Goal: Task Accomplishment & Management: Manage account settings

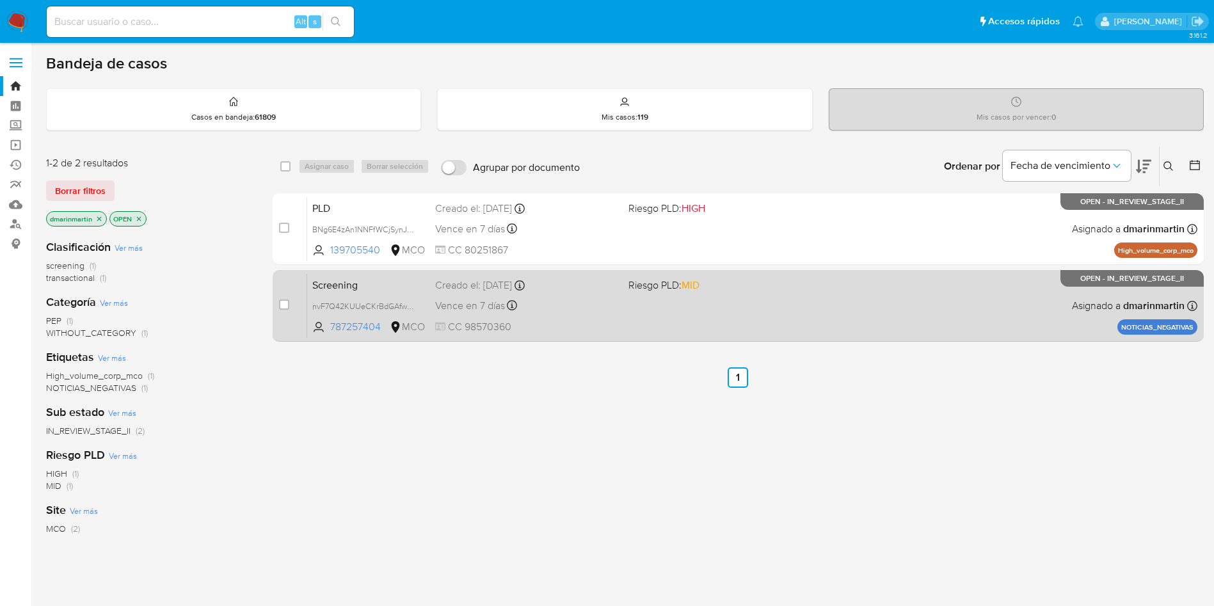
click at [765, 304] on span at bounding box center [719, 305] width 183 height 3
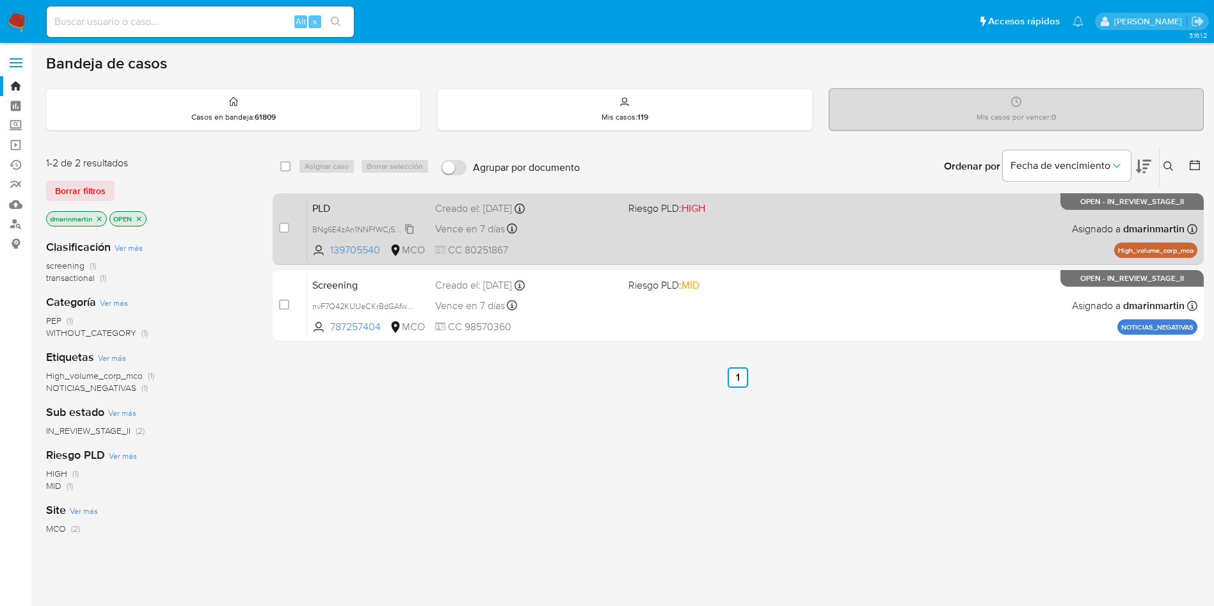
click at [408, 225] on span "BNg6E4zAn1NNFfWCjSynJKzI" at bounding box center [365, 228] width 106 height 14
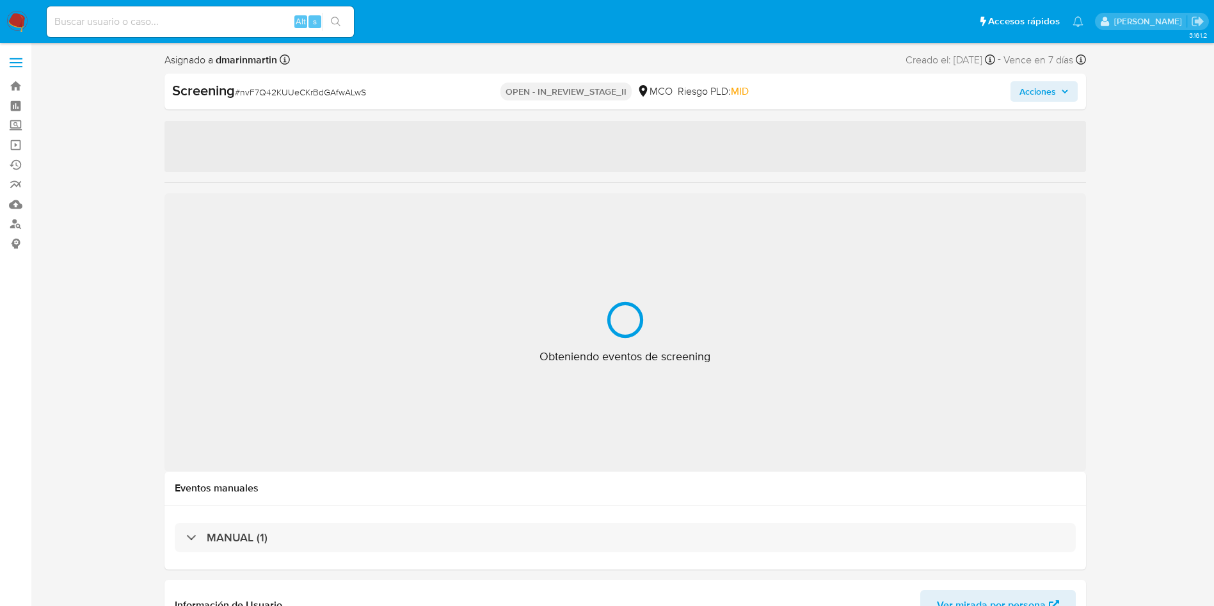
select select "10"
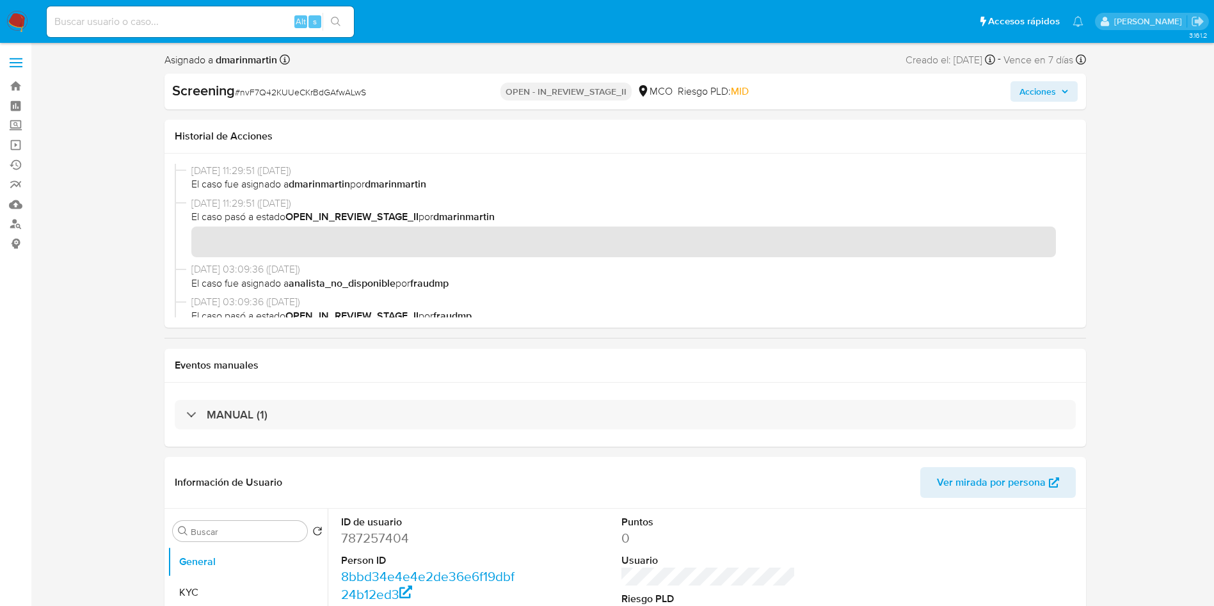
click at [1056, 93] on span "Acciones" at bounding box center [1037, 91] width 36 height 20
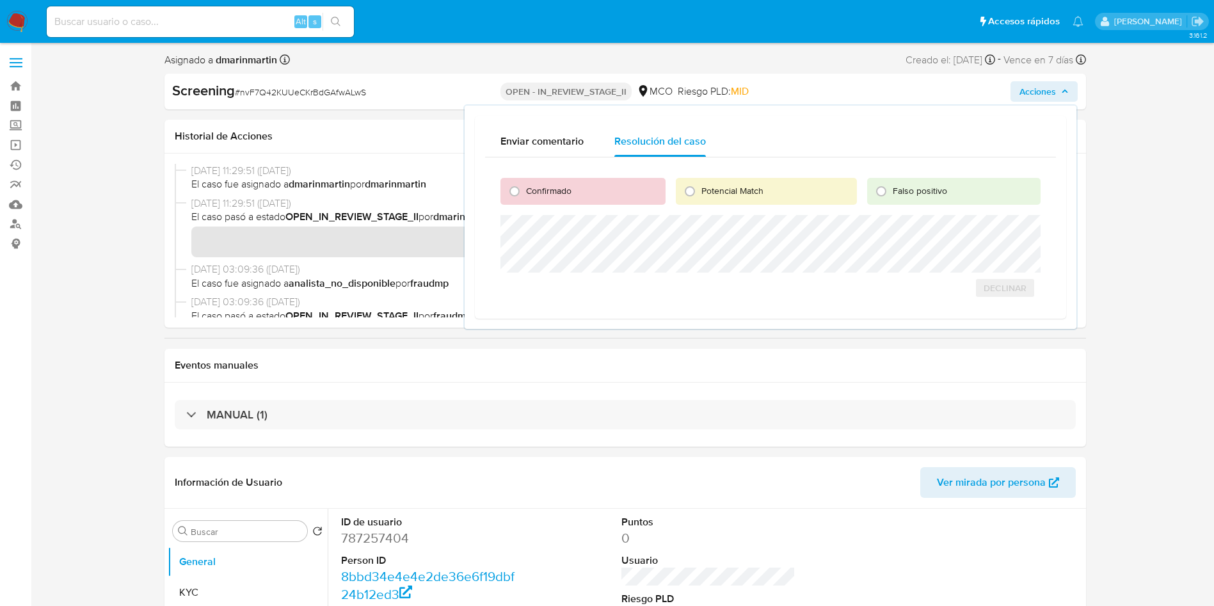
click at [582, 187] on div "Confirmado" at bounding box center [582, 191] width 164 height 27
click at [541, 188] on span "Confirmado" at bounding box center [548, 190] width 45 height 13
click at [525, 188] on input "Confirmado" at bounding box center [514, 191] width 20 height 20
radio input "true"
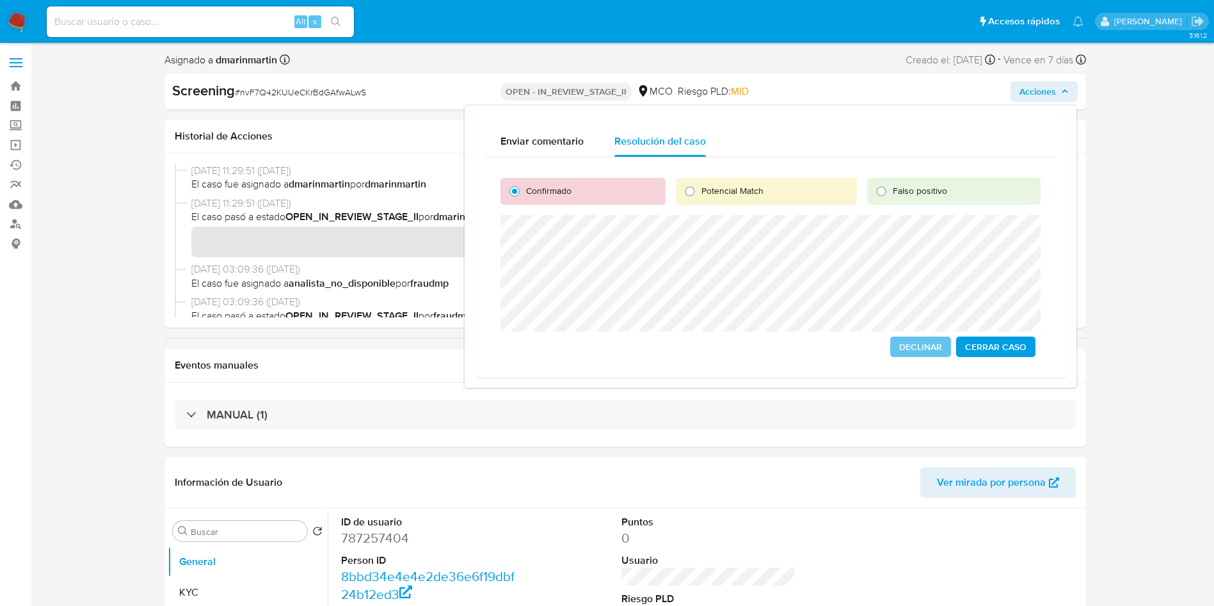
click at [987, 346] on span "Cerrar Caso" at bounding box center [995, 347] width 61 height 18
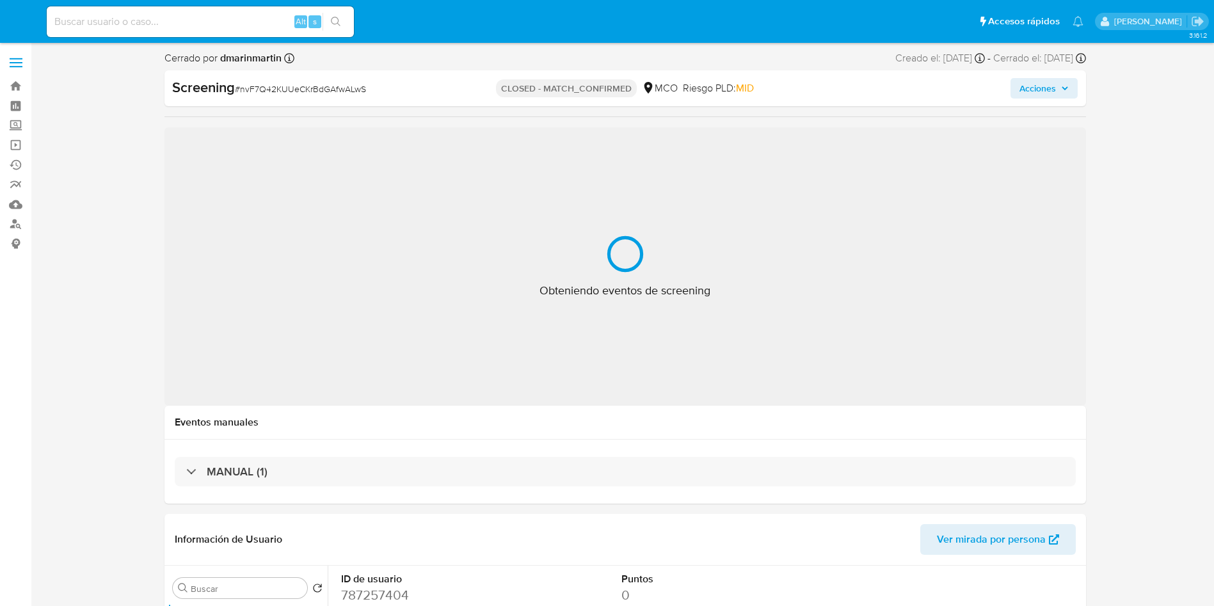
select select "10"
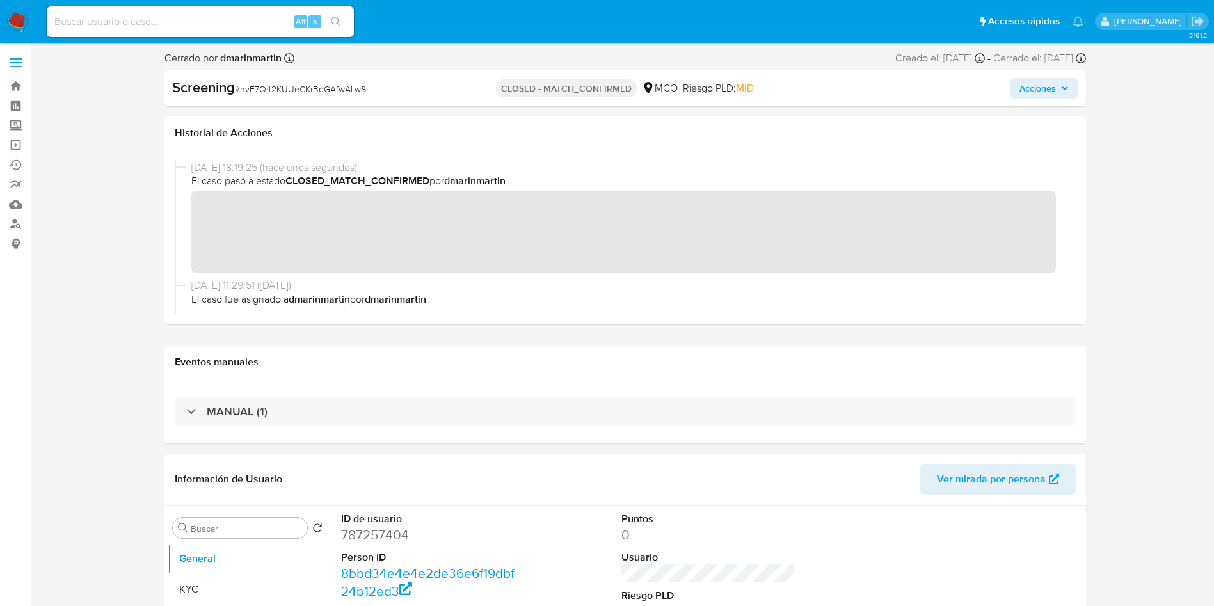
click at [1036, 88] on span "Acciones" at bounding box center [1037, 88] width 36 height 20
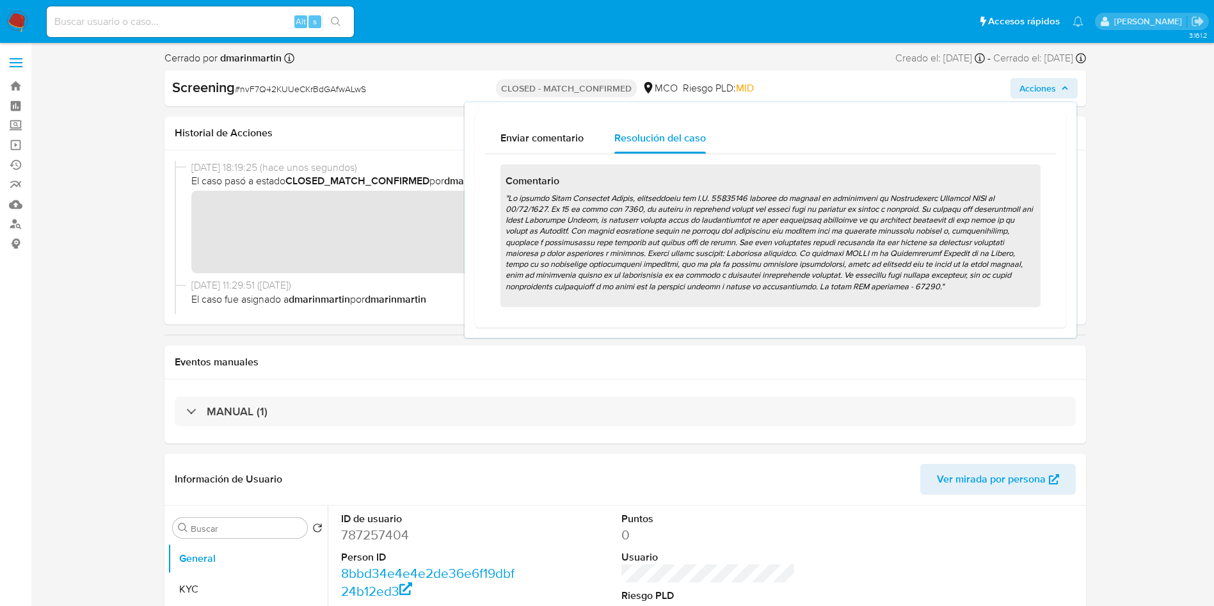
click at [719, 76] on div "Screening # nvF7Q42KUUeCKrBdGAfwALwS CLOSED - MATCH_CONFIRMED MCO Riesgo PLD: M…" at bounding box center [624, 88] width 921 height 36
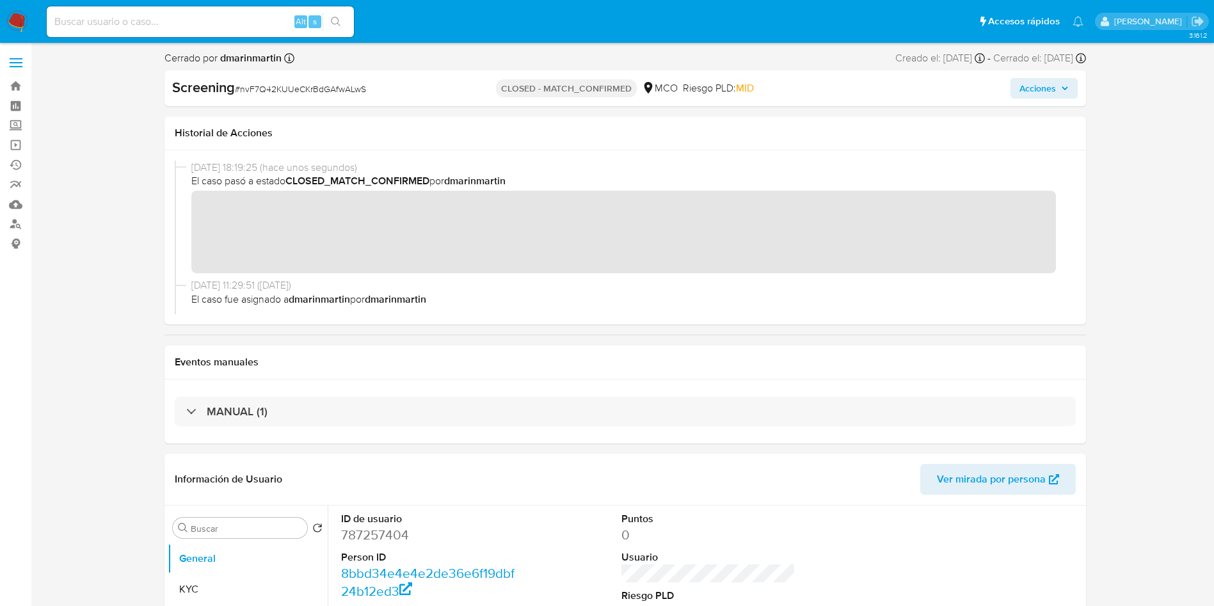
click at [1032, 89] on span "Acciones" at bounding box center [1037, 88] width 36 height 20
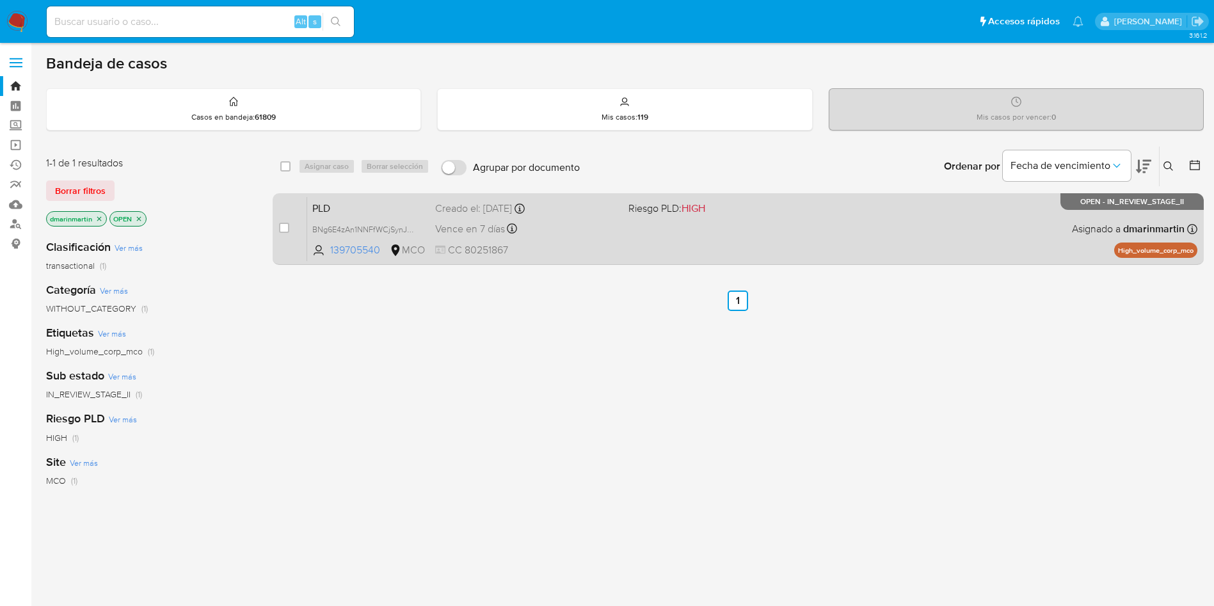
click at [889, 246] on div "PLD BNg6E4zAn1NNFfWCjSynJKzI 139705540 MCO Riesgo PLD: HIGH Creado el: 12/07/20…" at bounding box center [752, 228] width 890 height 65
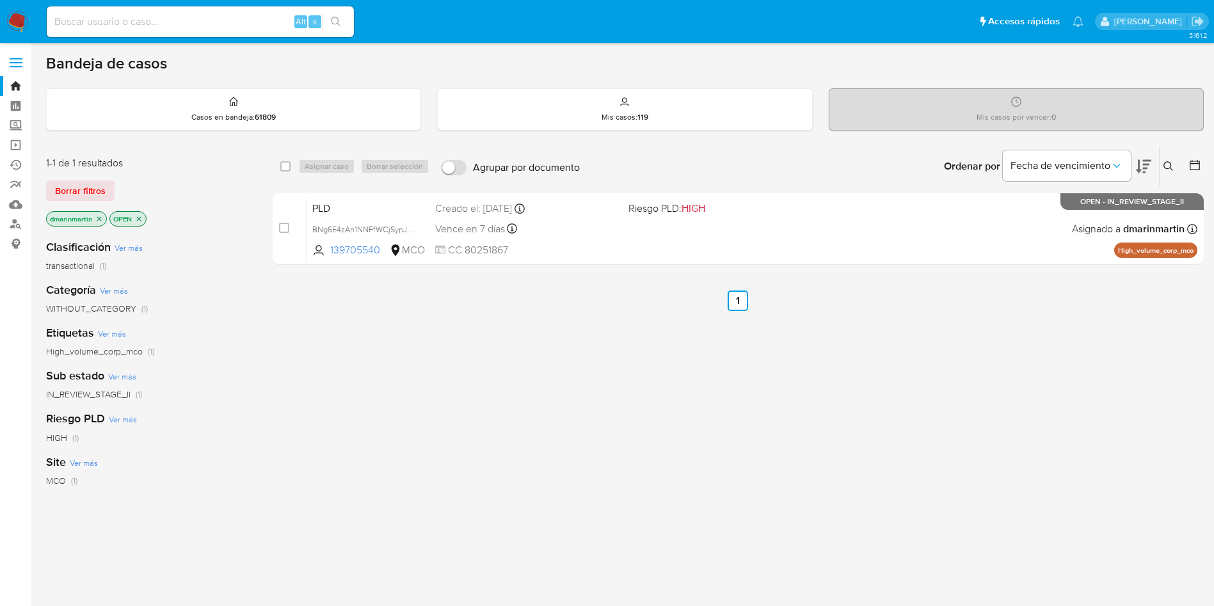
click at [1159, 171] on div "Ingrese ID de usuario o caso Buscar Borrar filtros" at bounding box center [1170, 167] width 22 height 40
click at [1167, 170] on icon at bounding box center [1168, 166] width 10 height 10
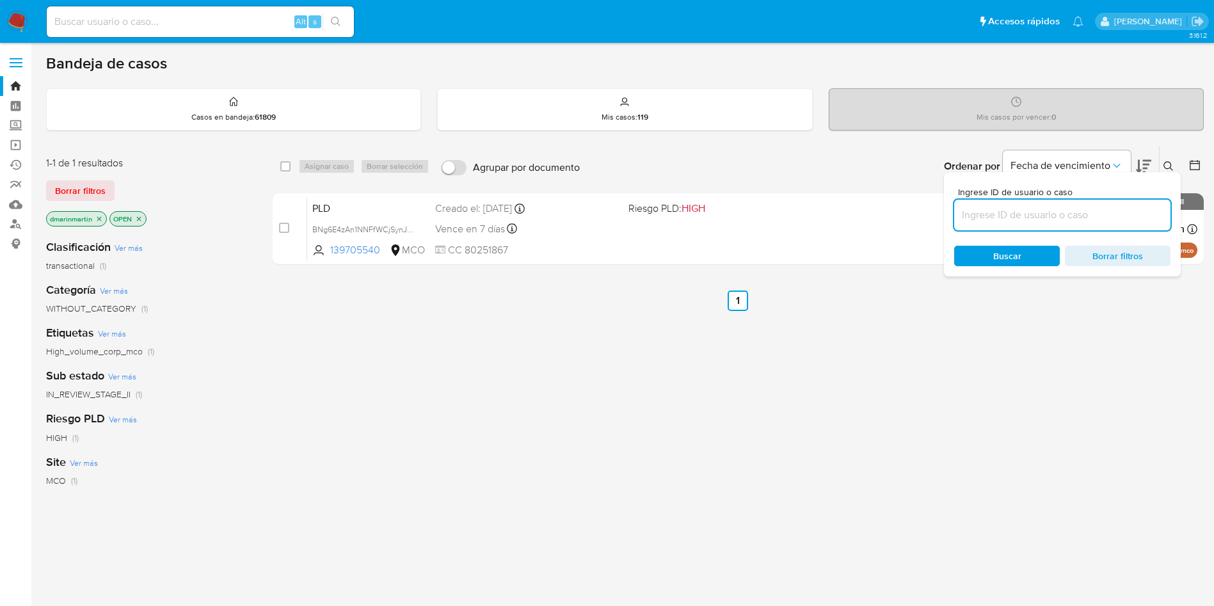
click at [1051, 215] on input at bounding box center [1062, 215] width 216 height 17
type input "SDG0YkkoP2JWCuAmBAikARIy"
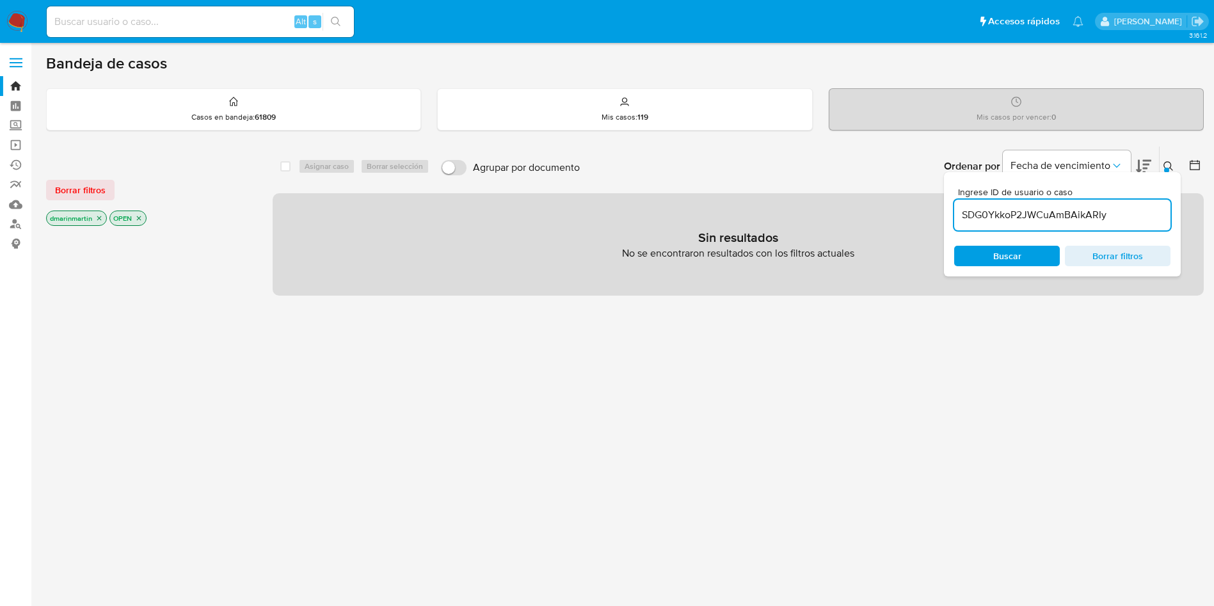
click at [101, 218] on icon "close-filter" at bounding box center [99, 218] width 8 height 8
click at [68, 222] on p "OPEN" at bounding box center [65, 218] width 36 height 14
click at [81, 215] on p "OPEN" at bounding box center [65, 218] width 36 height 14
click at [77, 215] on icon "close-filter" at bounding box center [76, 218] width 8 height 8
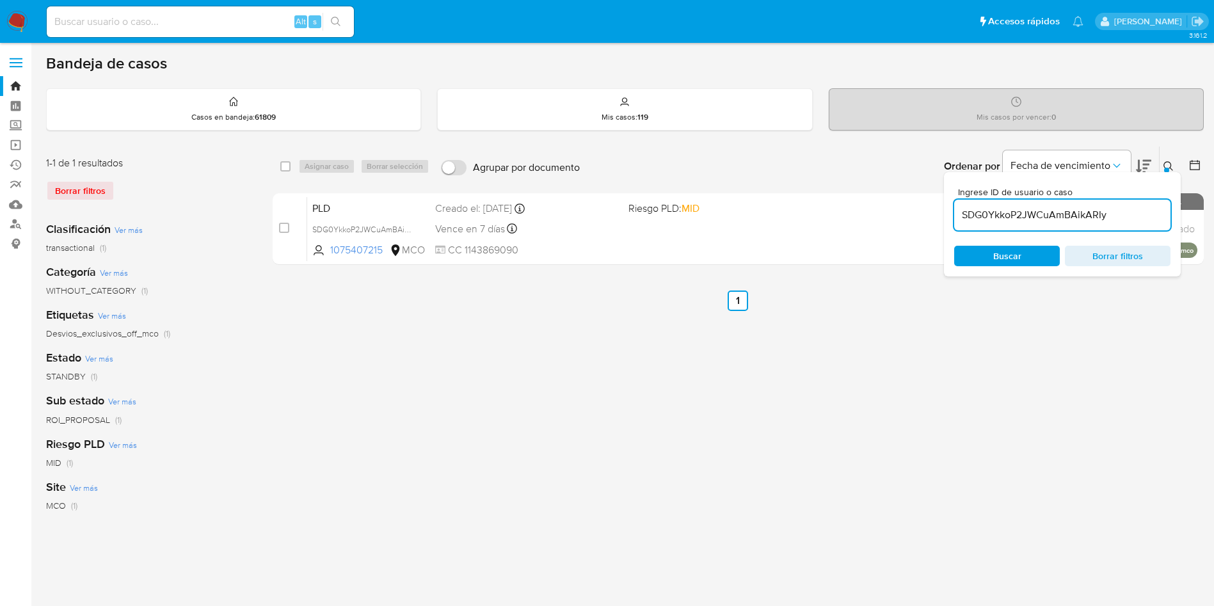
click at [1164, 173] on div "Ingrese ID de usuario o caso SDG0YkkoP2JWCuAmBAikARIy Buscar Borrar filtros" at bounding box center [1062, 224] width 237 height 104
click at [1165, 170] on div at bounding box center [1166, 170] width 5 height 5
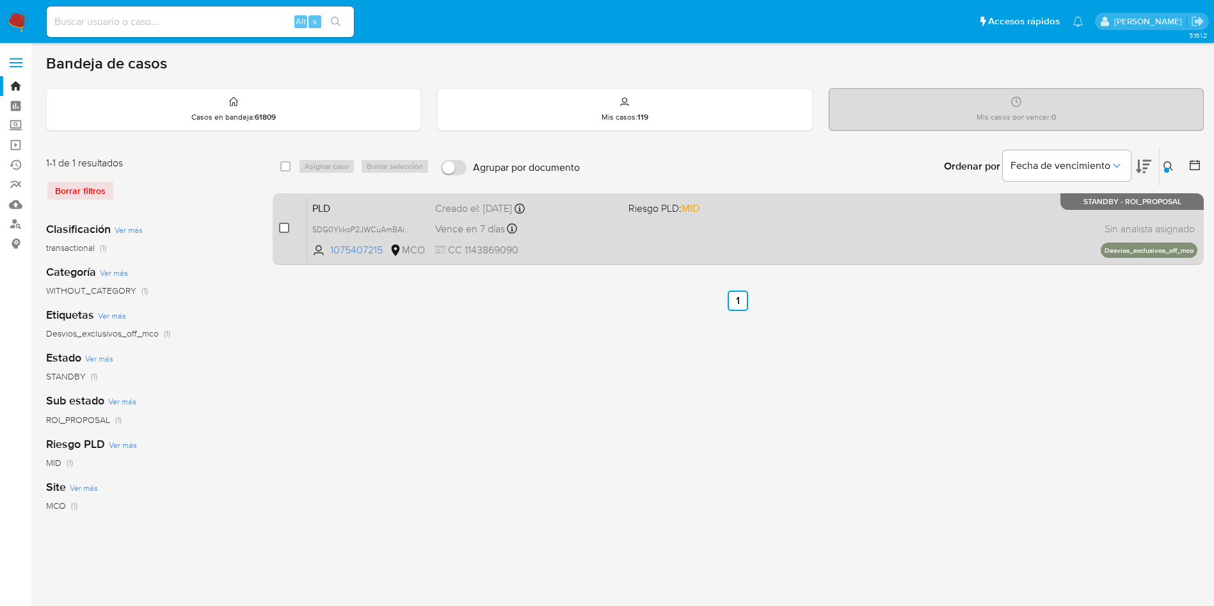
click at [285, 225] on input "checkbox" at bounding box center [284, 228] width 10 height 10
checkbox input "true"
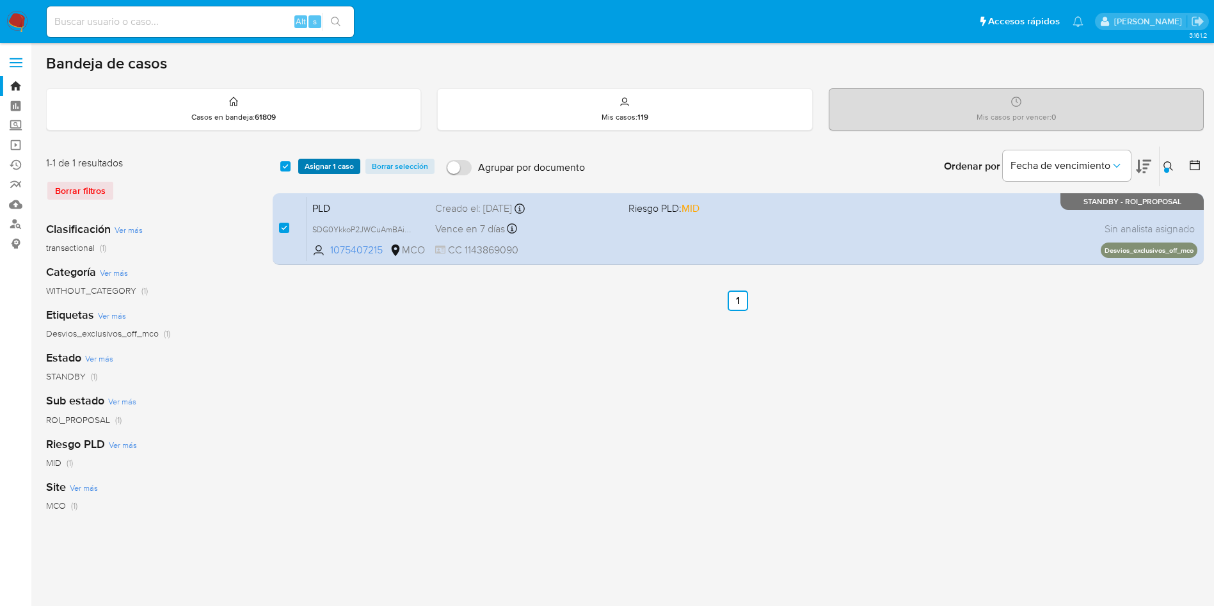
click at [323, 173] on span "Asignar 1 caso" at bounding box center [329, 166] width 49 height 13
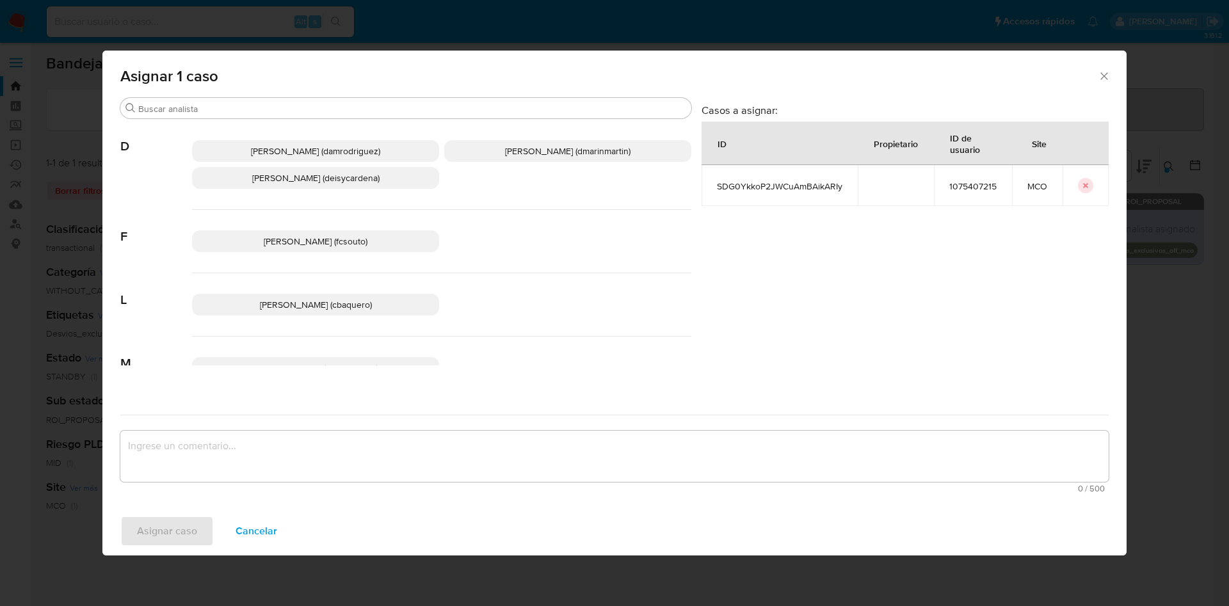
click at [614, 156] on span "David Esteban Marin Martinez (dmarinmartin)" at bounding box center [567, 151] width 125 height 13
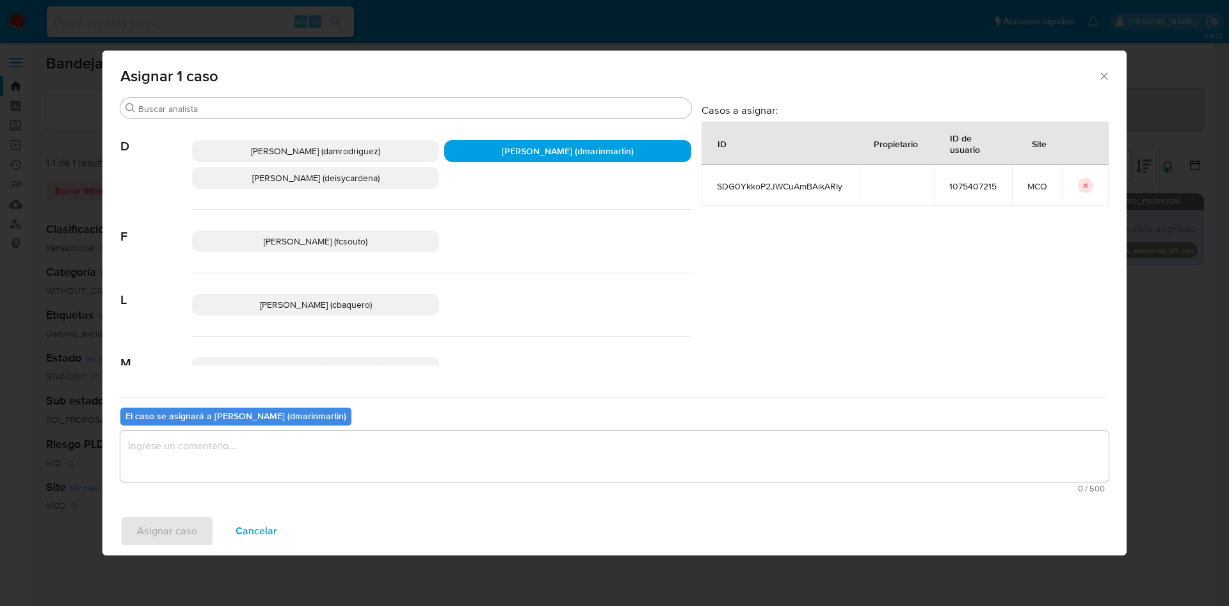
click at [543, 467] on textarea "assign-modal" at bounding box center [614, 456] width 988 height 51
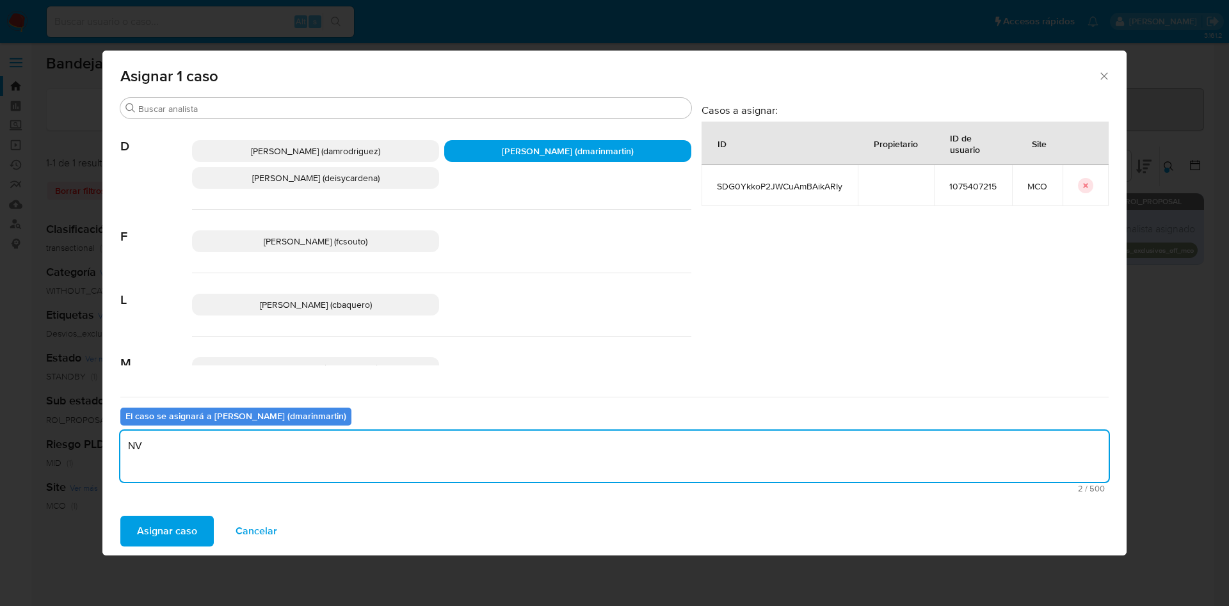
type textarea "N"
type textarea "Análisis nvl 2"
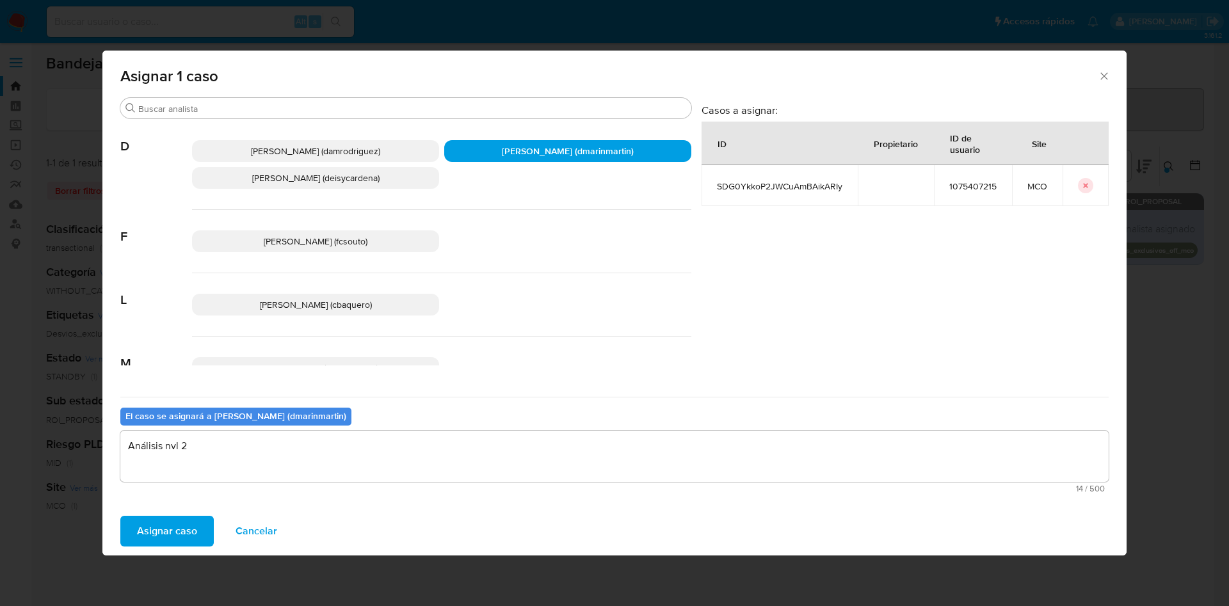
click at [120, 516] on button "Asignar caso" at bounding box center [166, 531] width 93 height 31
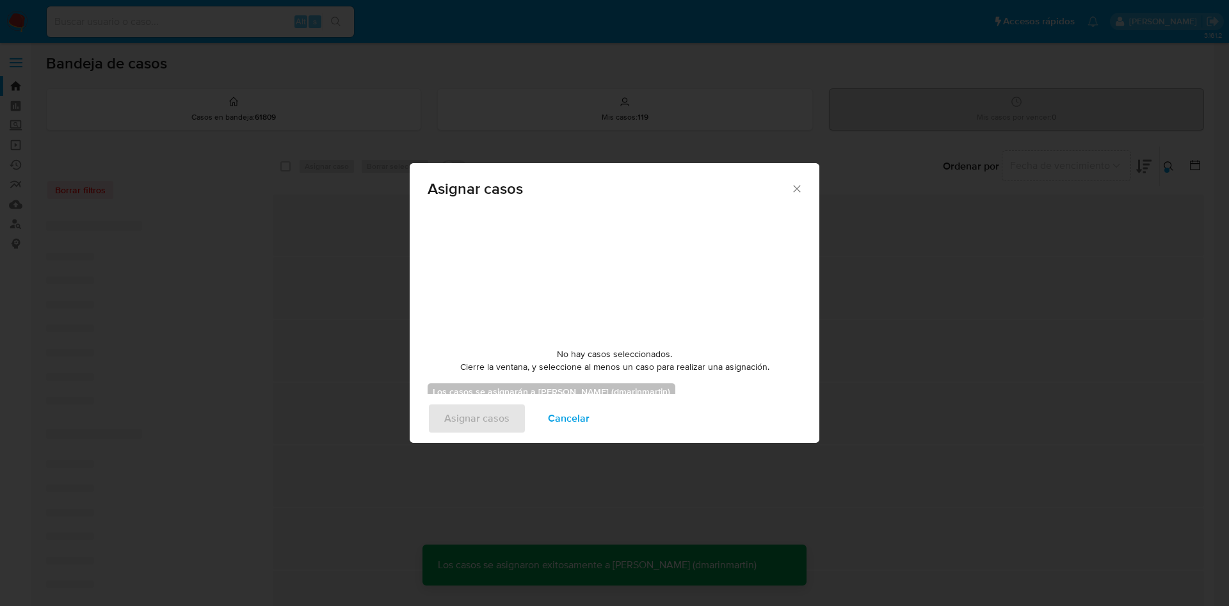
checkbox input "false"
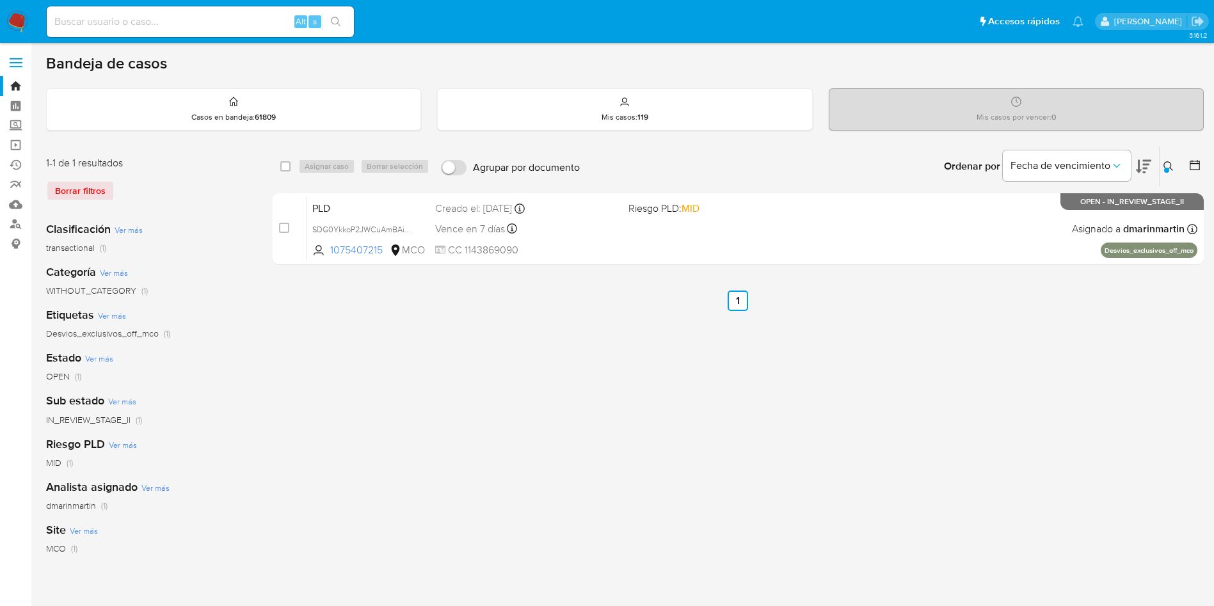
click at [1173, 168] on icon at bounding box center [1168, 166] width 10 height 10
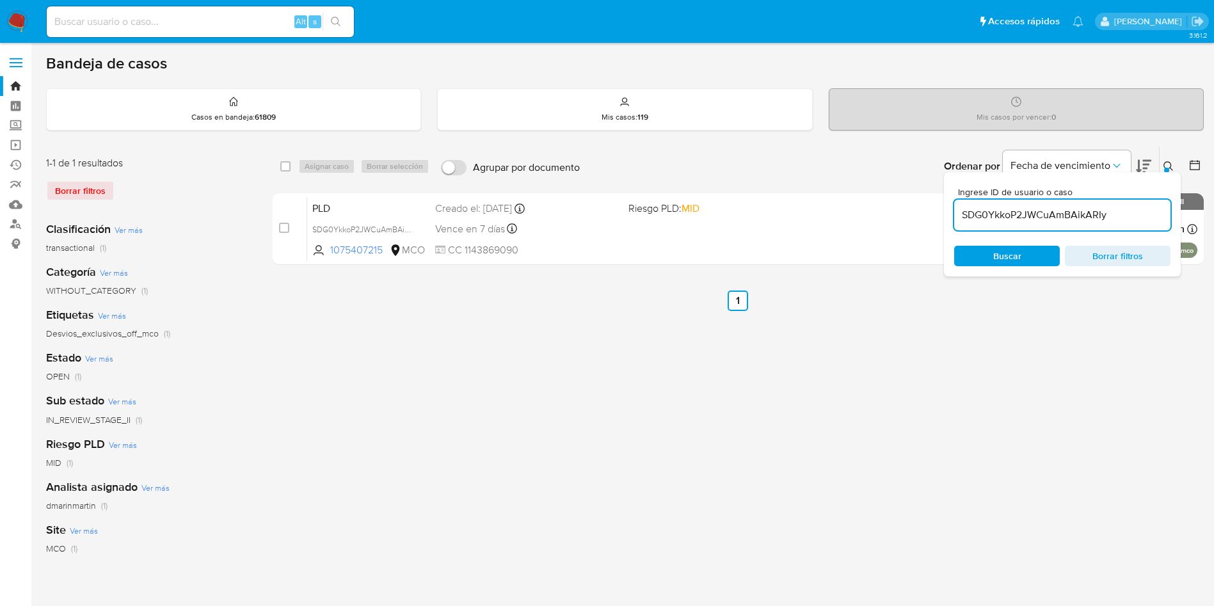
click at [1070, 205] on div "SDG0YkkoP2JWCuAmBAikARIy" at bounding box center [1062, 215] width 216 height 31
click at [1064, 212] on input "SDG0YkkoP2JWCuAmBAikARIy" at bounding box center [1062, 215] width 216 height 17
paste input "XOKXHBryzdSB13FKfKgQLM7a"
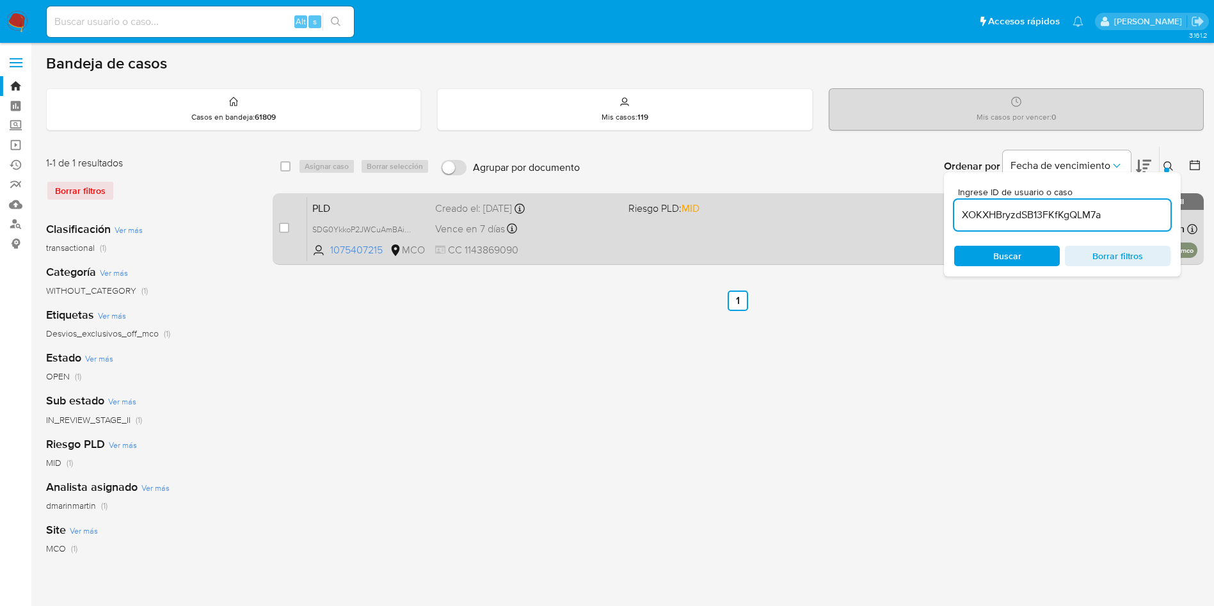
type input "XOKXHBryzdSB13FKfKgQLM7a"
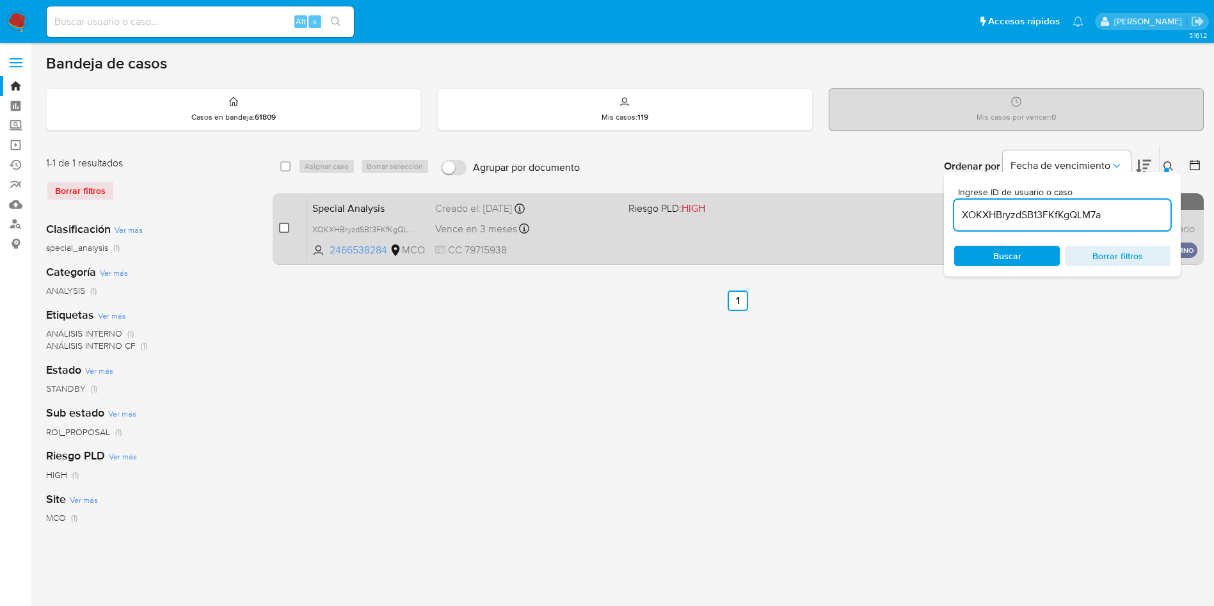
click at [285, 231] on input "checkbox" at bounding box center [284, 228] width 10 height 10
checkbox input "true"
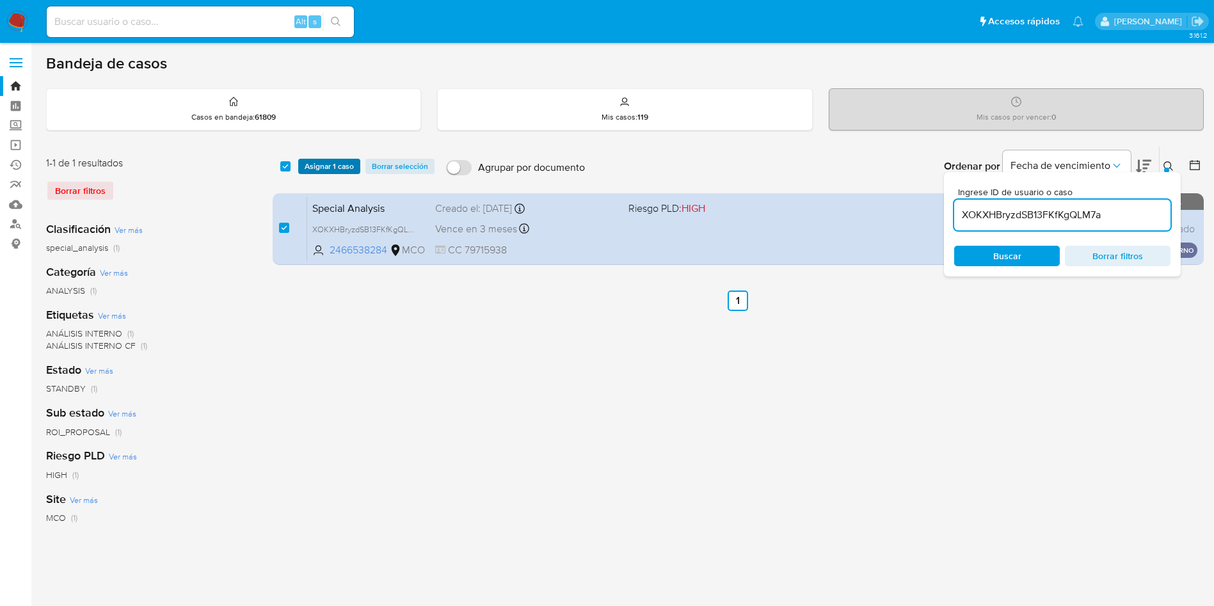
click at [326, 170] on span "Asignar 1 caso" at bounding box center [329, 166] width 49 height 13
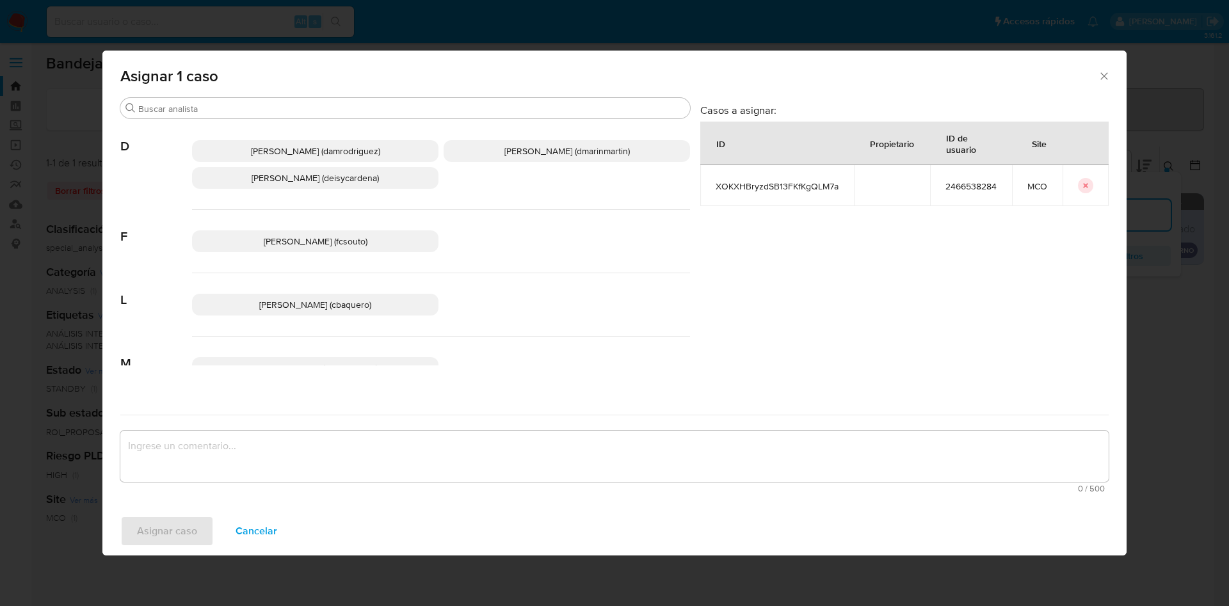
click at [590, 143] on p "David Esteban Marin Martinez (dmarinmartin)" at bounding box center [566, 151] width 246 height 22
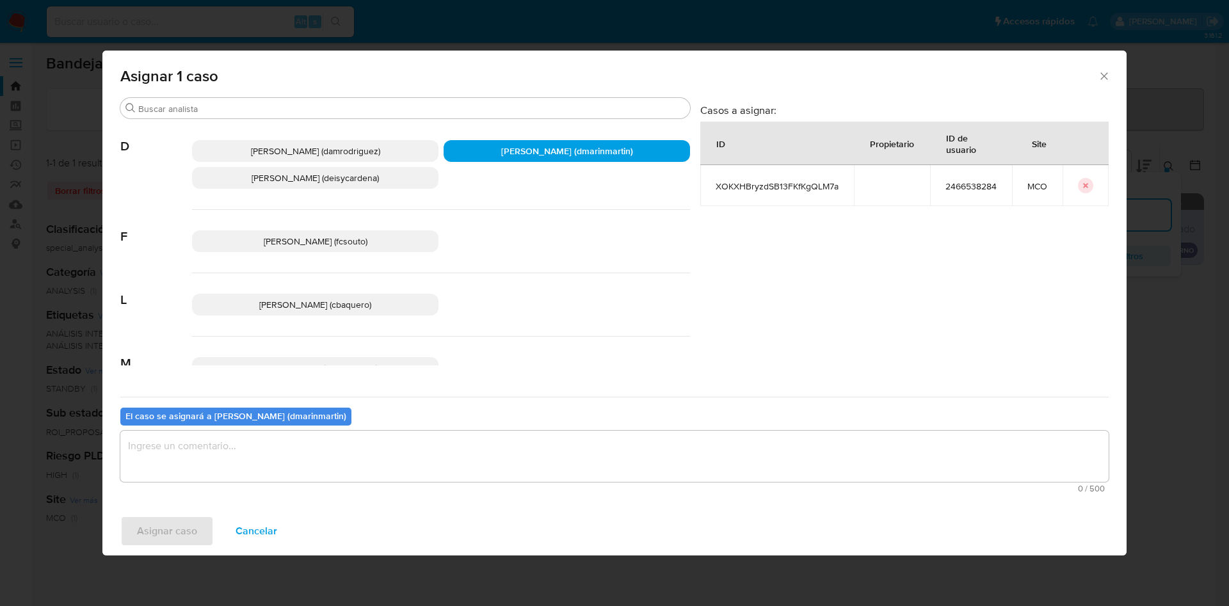
click at [507, 447] on textarea "assign-modal" at bounding box center [614, 456] width 988 height 51
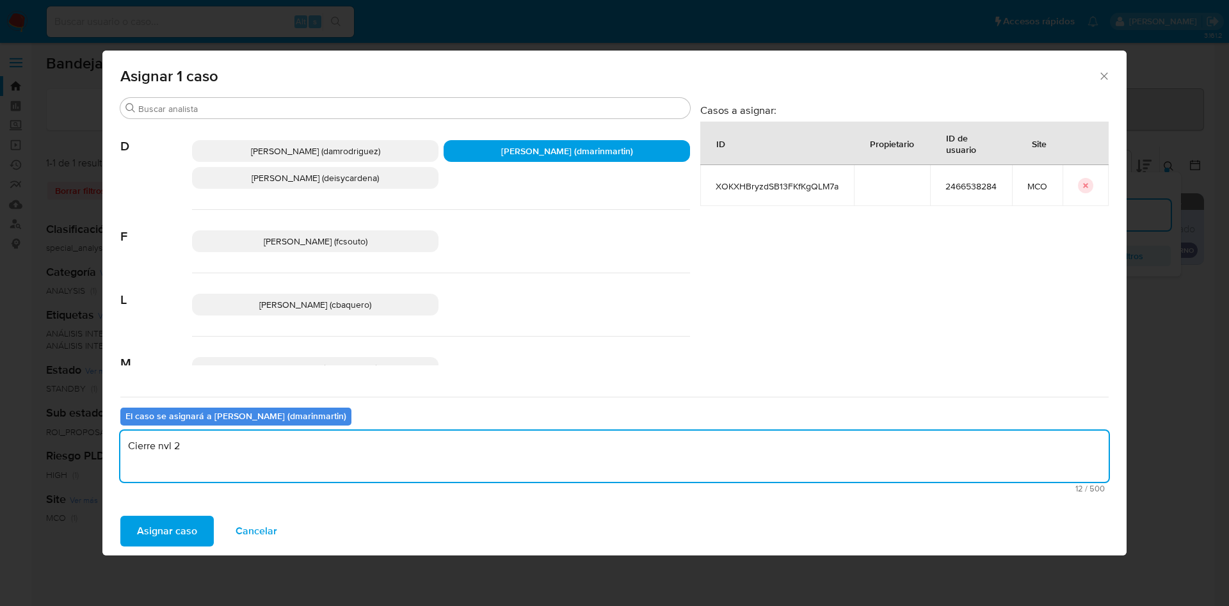
type textarea "Cierre nvl 2"
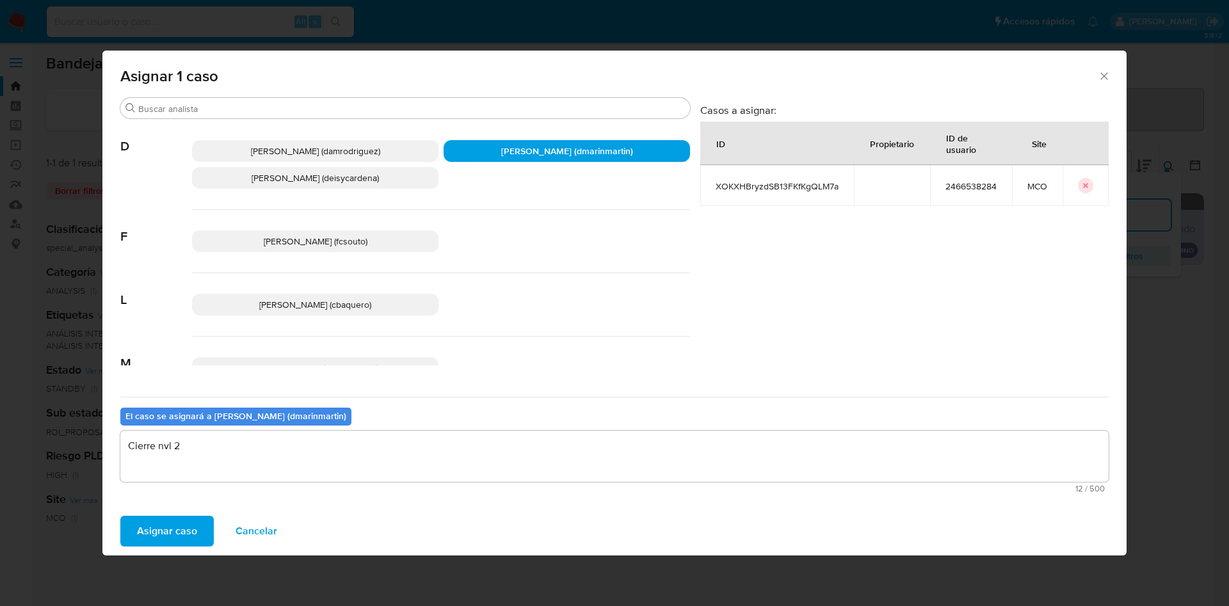
click at [120, 516] on button "Asignar caso" at bounding box center [166, 531] width 93 height 31
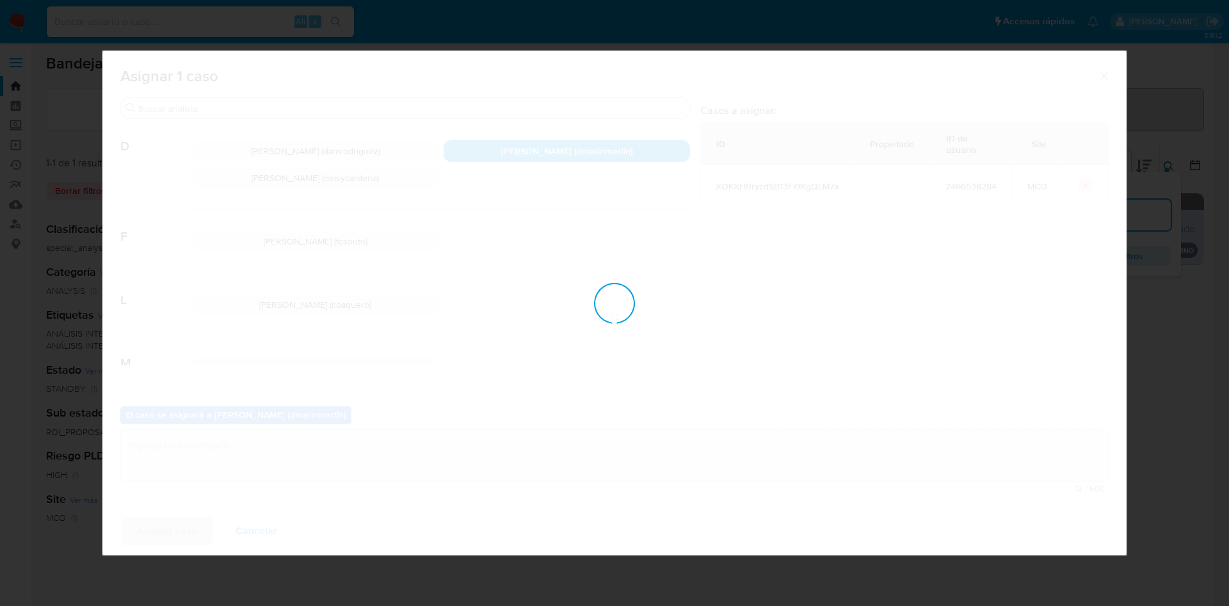
checkbox input "false"
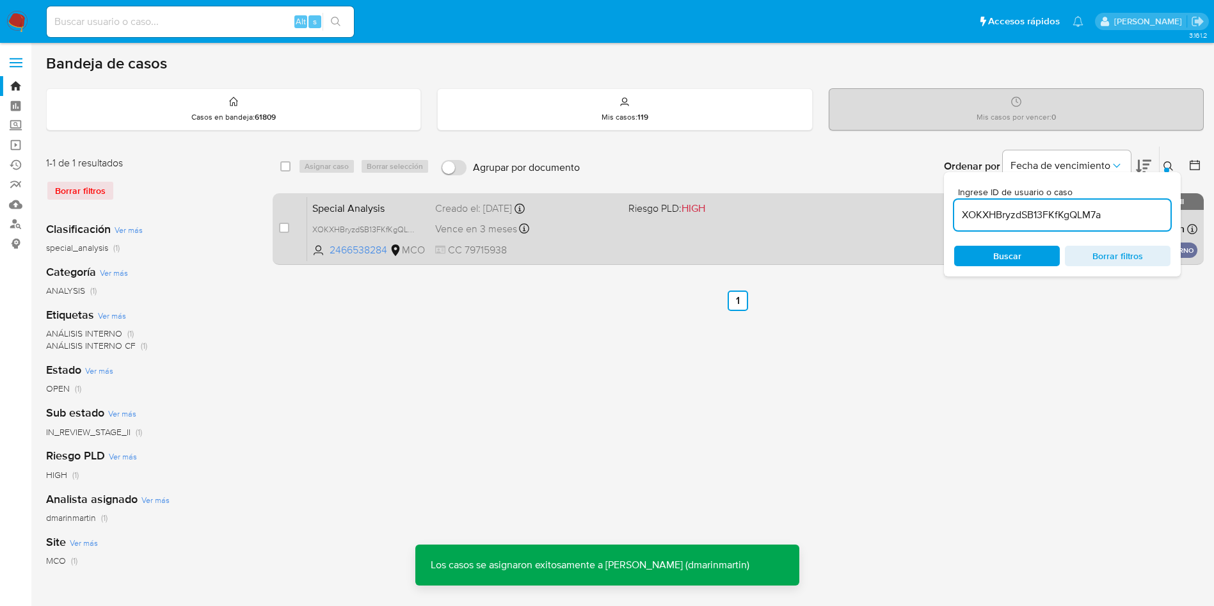
click at [730, 230] on div "Special Analysis XOKXHBryzdSB13FKfKgQLM7a 2466538284 MCO Riesgo PLD: HIGH Cread…" at bounding box center [752, 228] width 890 height 65
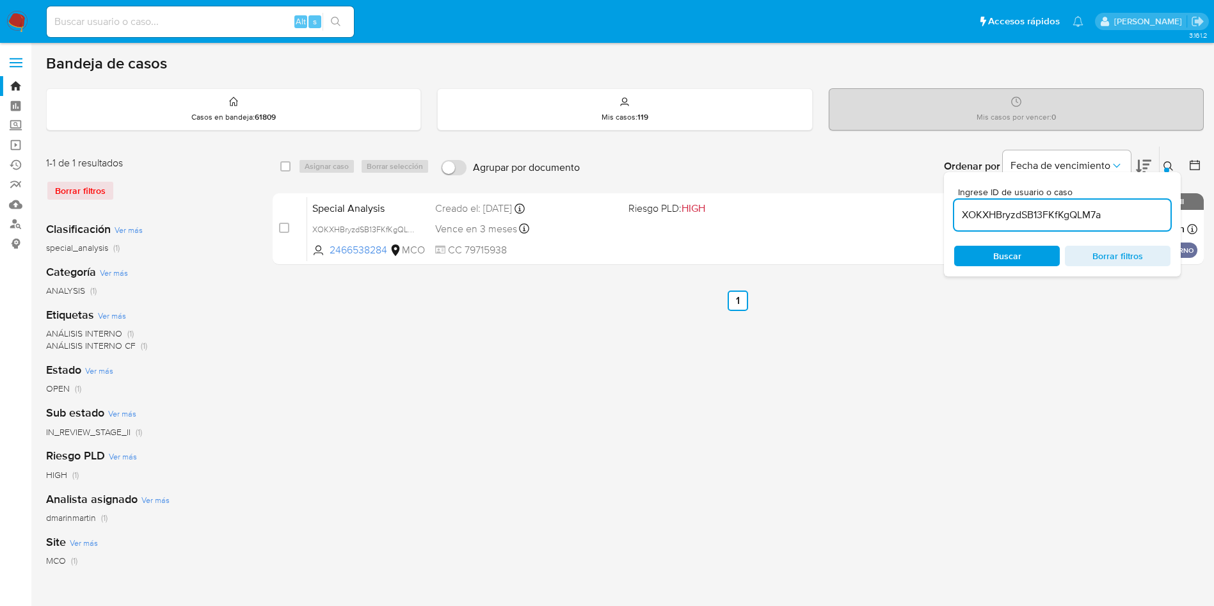
click at [1168, 159] on button at bounding box center [1170, 166] width 21 height 15
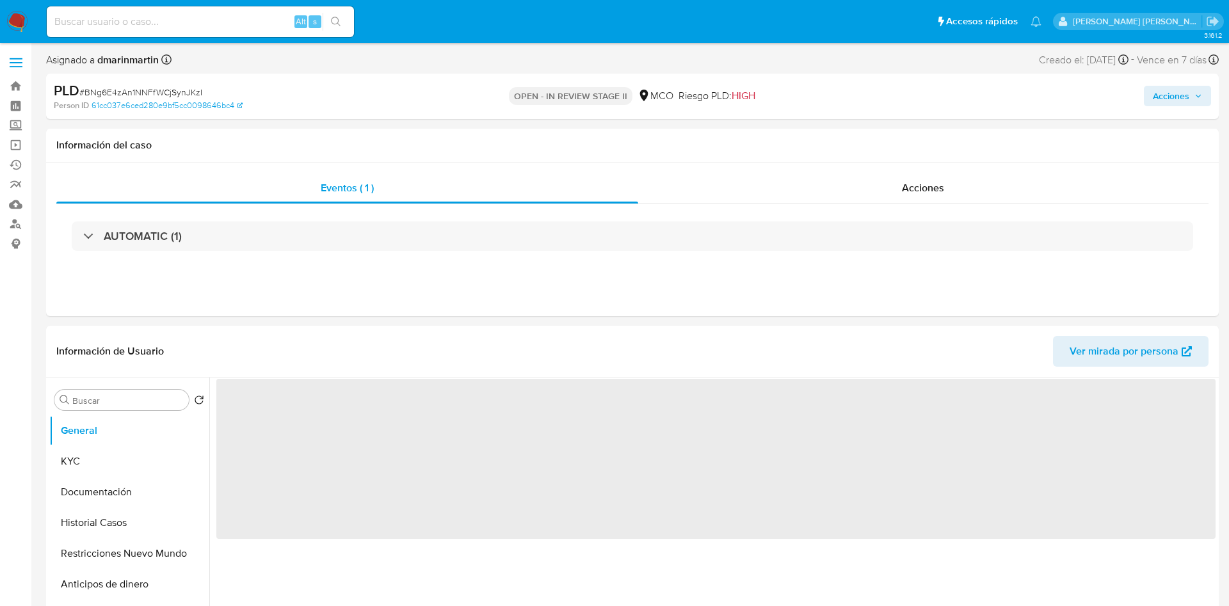
select select "10"
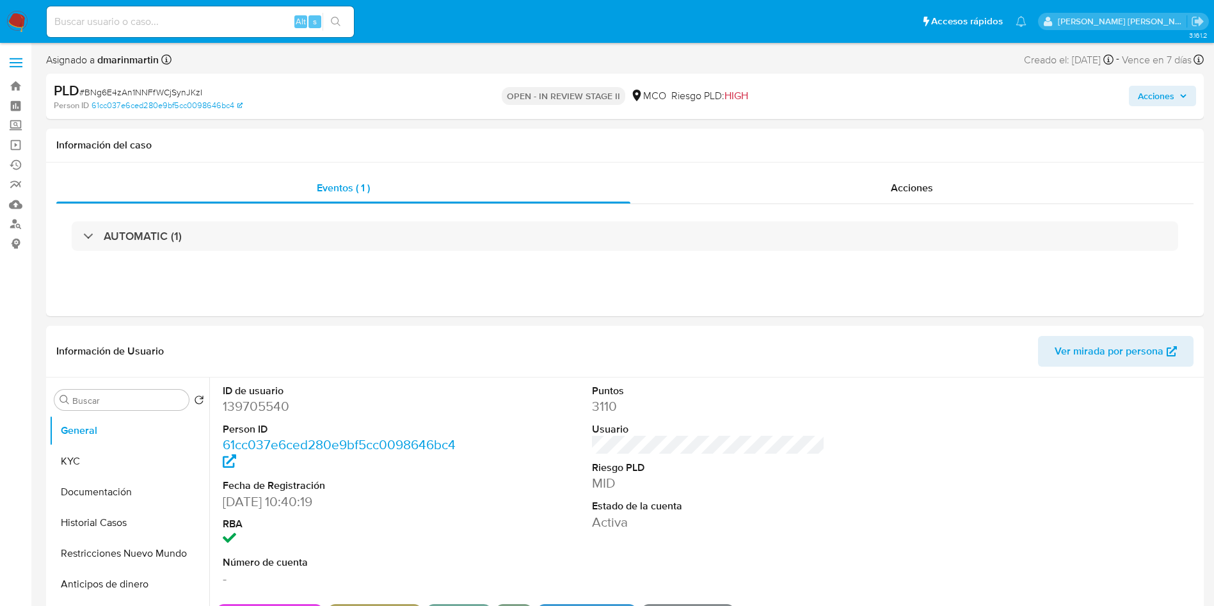
click at [1151, 107] on div "Acciones" at bounding box center [1007, 96] width 378 height 30
click at [1154, 100] on span "Acciones" at bounding box center [1156, 96] width 36 height 20
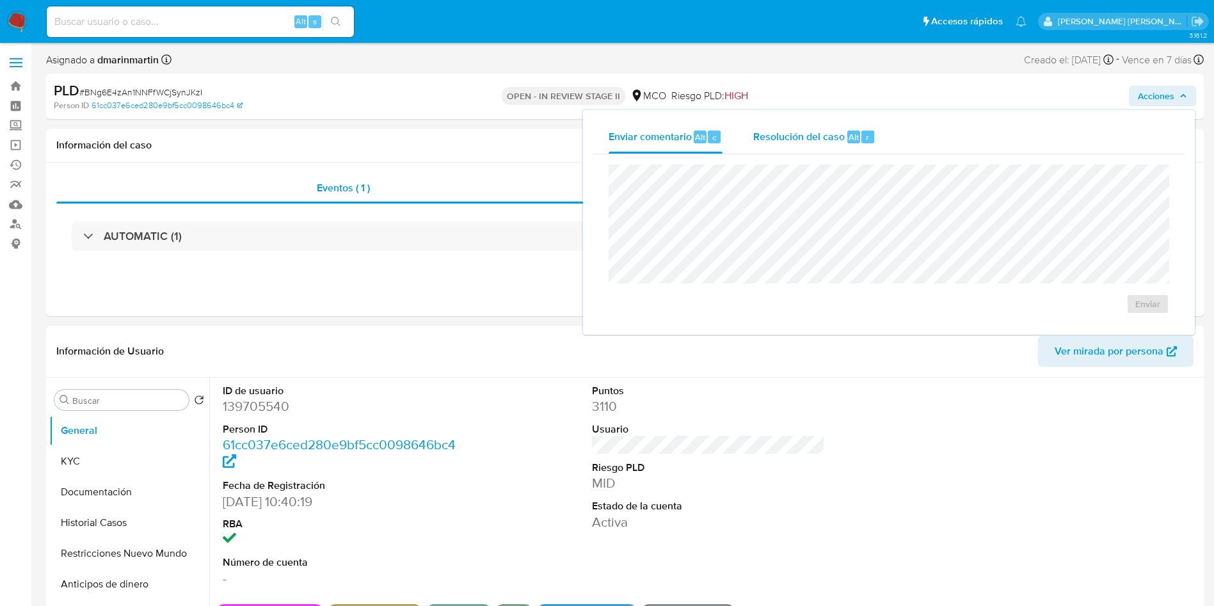
click at [806, 150] on div "Resolución del caso Alt r" at bounding box center [814, 136] width 122 height 33
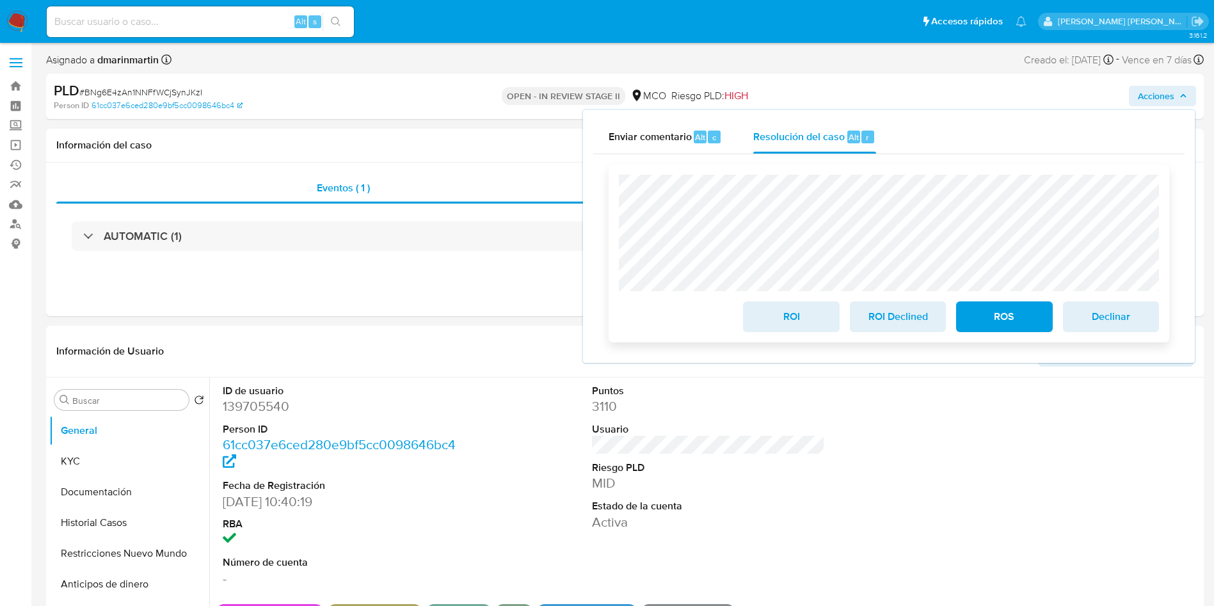
click at [787, 317] on span "ROI" at bounding box center [791, 317] width 63 height 28
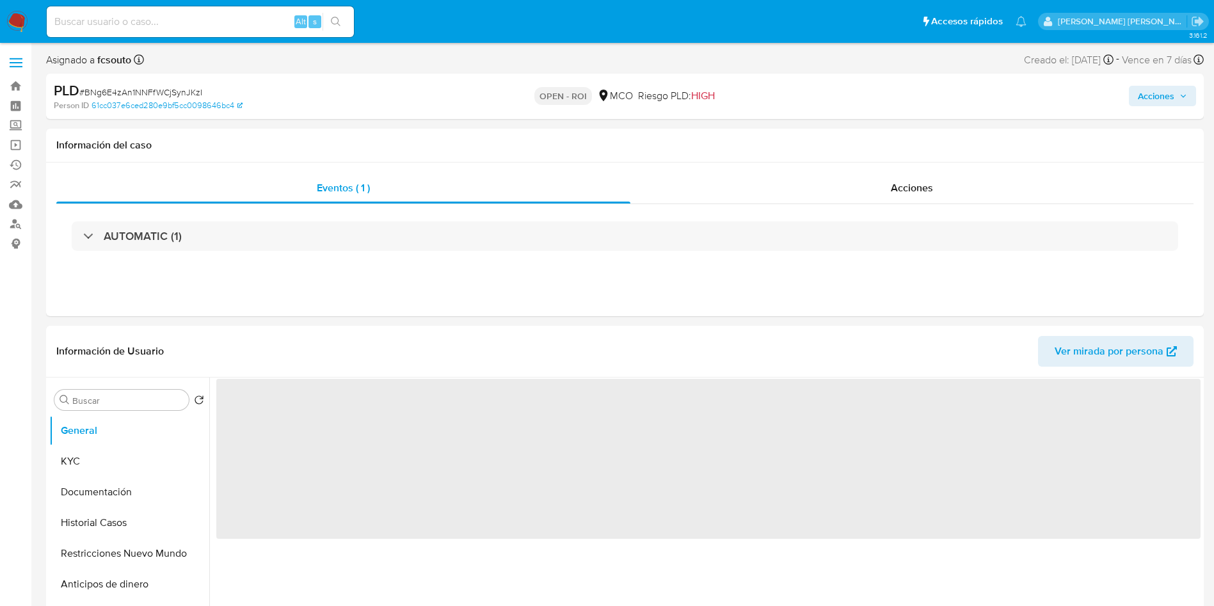
select select "10"
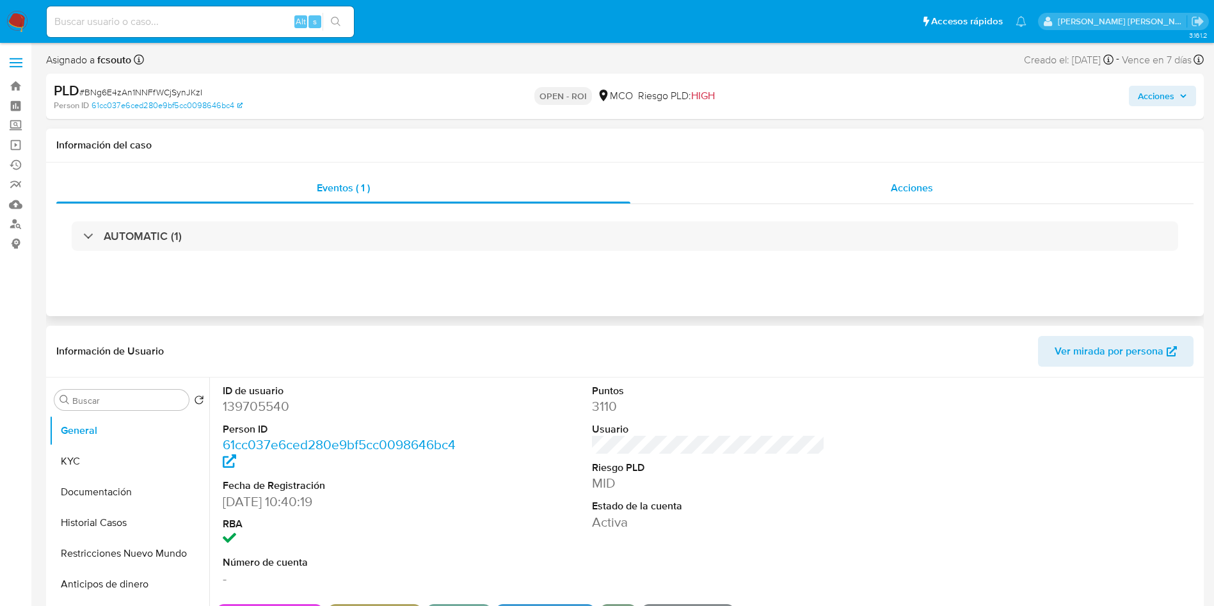
click at [886, 189] on div "Acciones" at bounding box center [911, 188] width 563 height 31
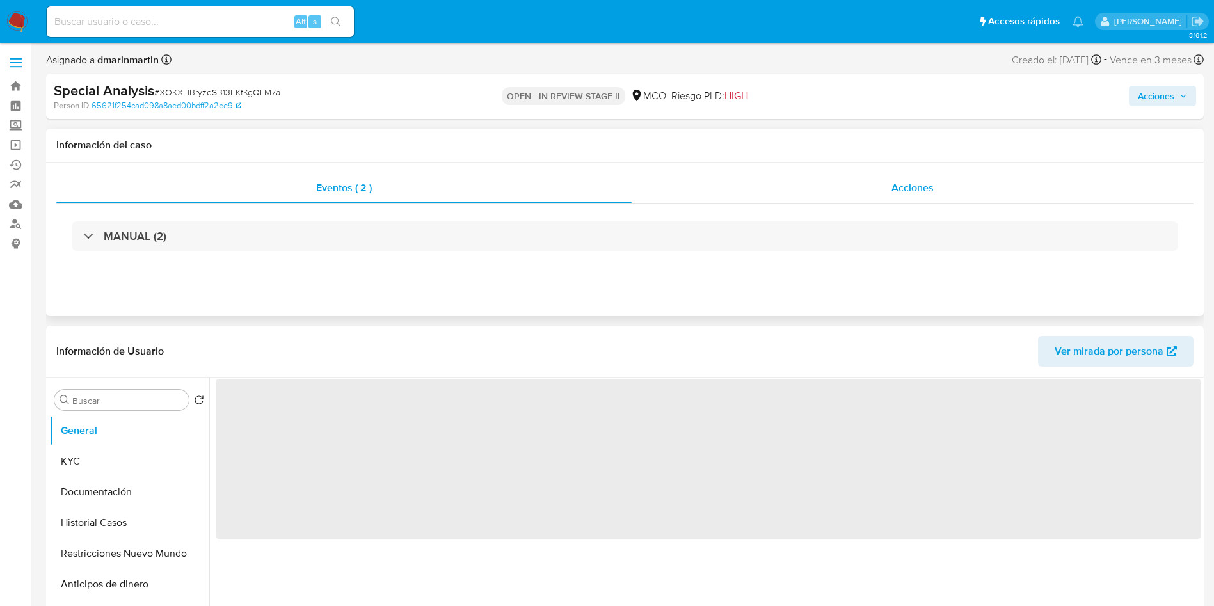
click at [893, 182] on span "Acciones" at bounding box center [912, 187] width 42 height 15
select select "10"
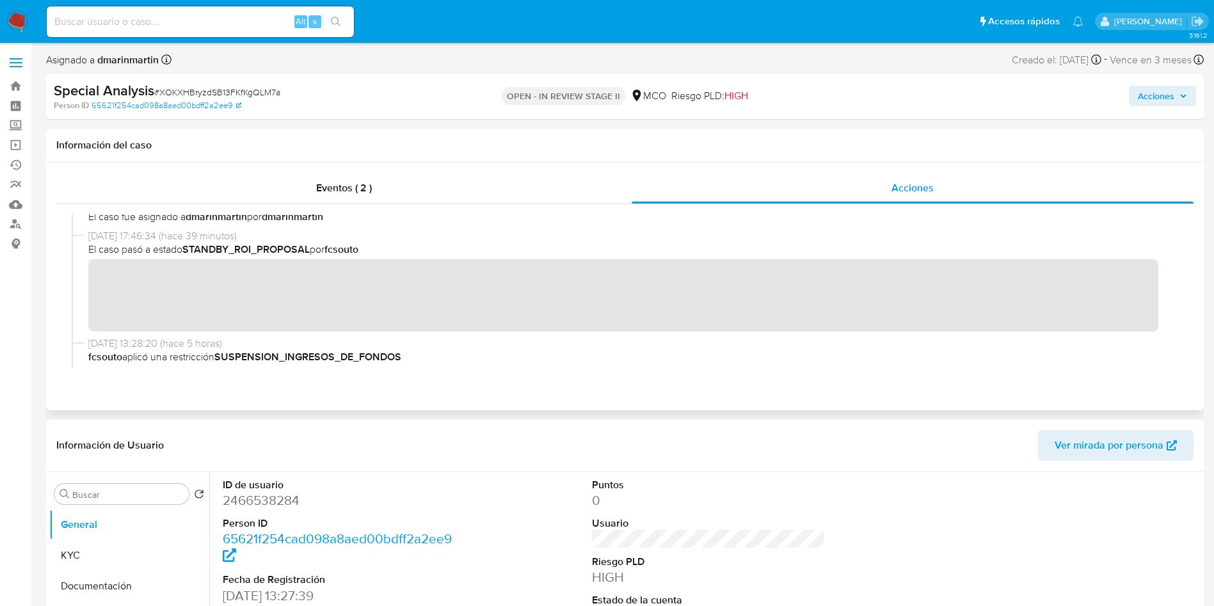
scroll to position [90, 0]
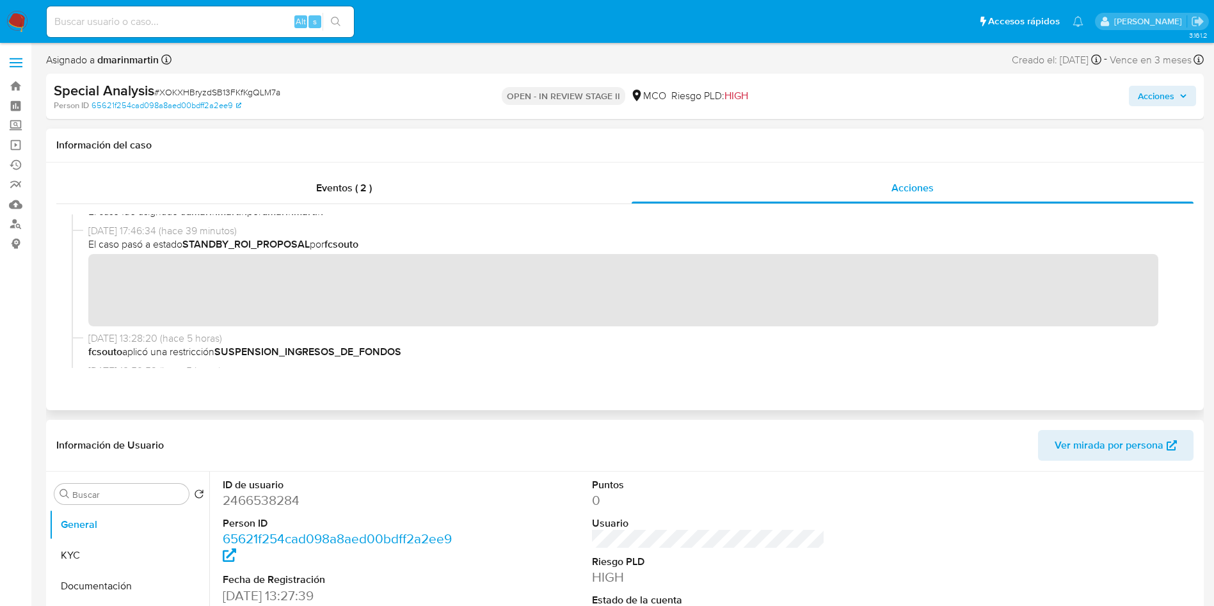
click at [87, 279] on div "02/10/2025 17:46:34 (hace 39 minutos) El caso pasó a estado STANDBY_ROI_PROPOSA…" at bounding box center [625, 278] width 1106 height 108
click at [1173, 101] on span "Acciones" at bounding box center [1156, 96] width 36 height 20
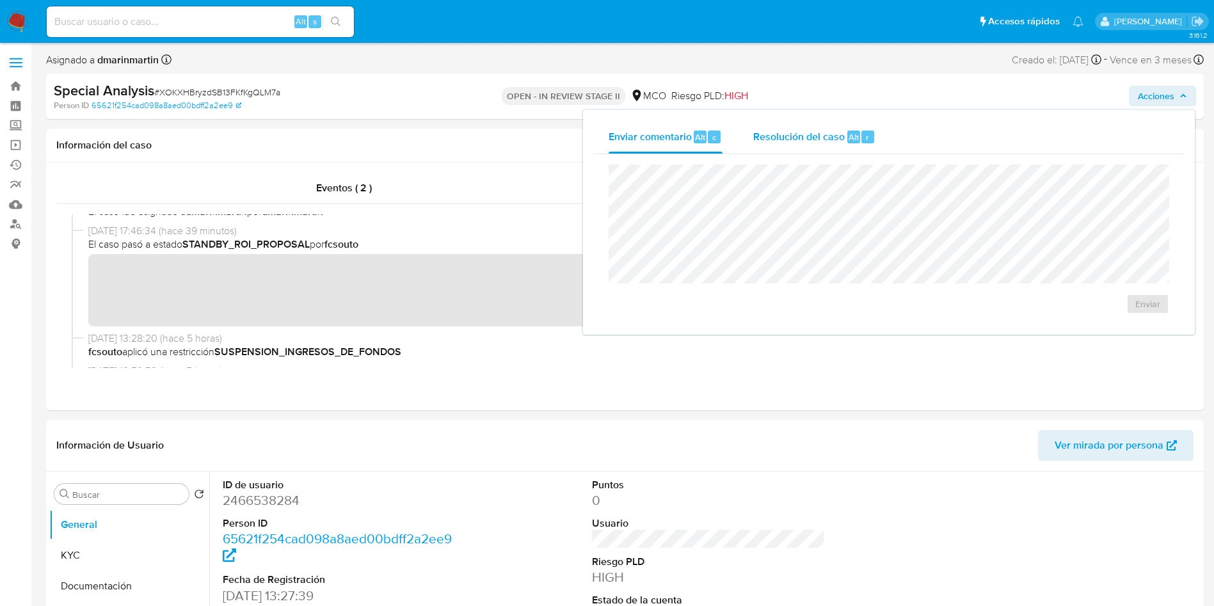
click at [815, 143] on span "Resolución del caso" at bounding box center [799, 136] width 92 height 15
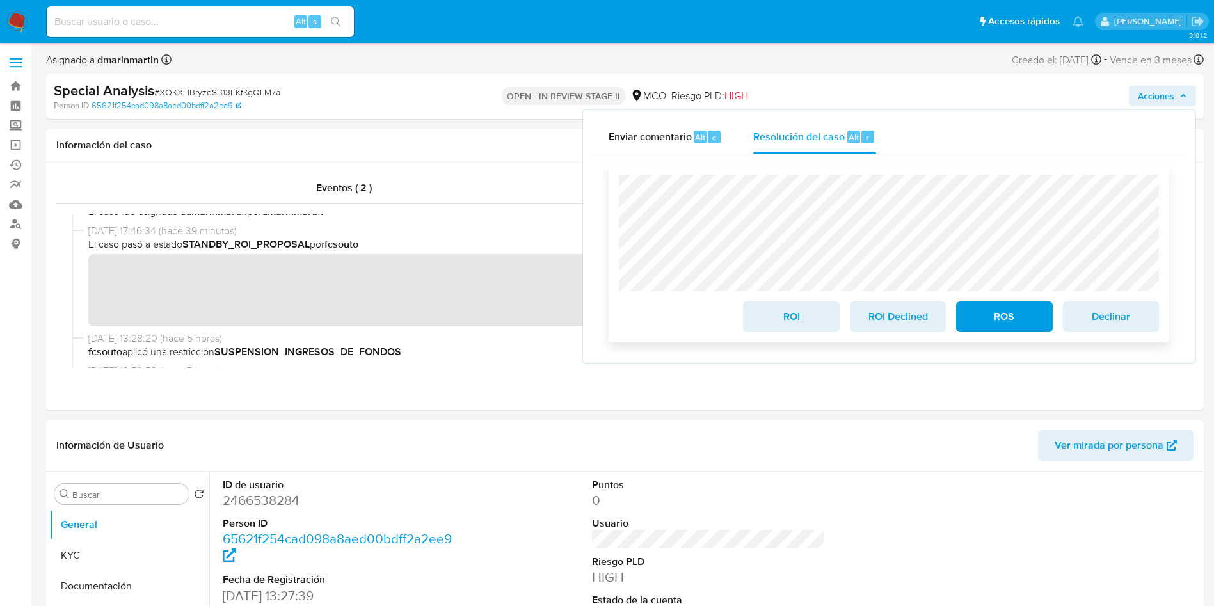
click at [1014, 321] on span "ROS" at bounding box center [1004, 317] width 63 height 28
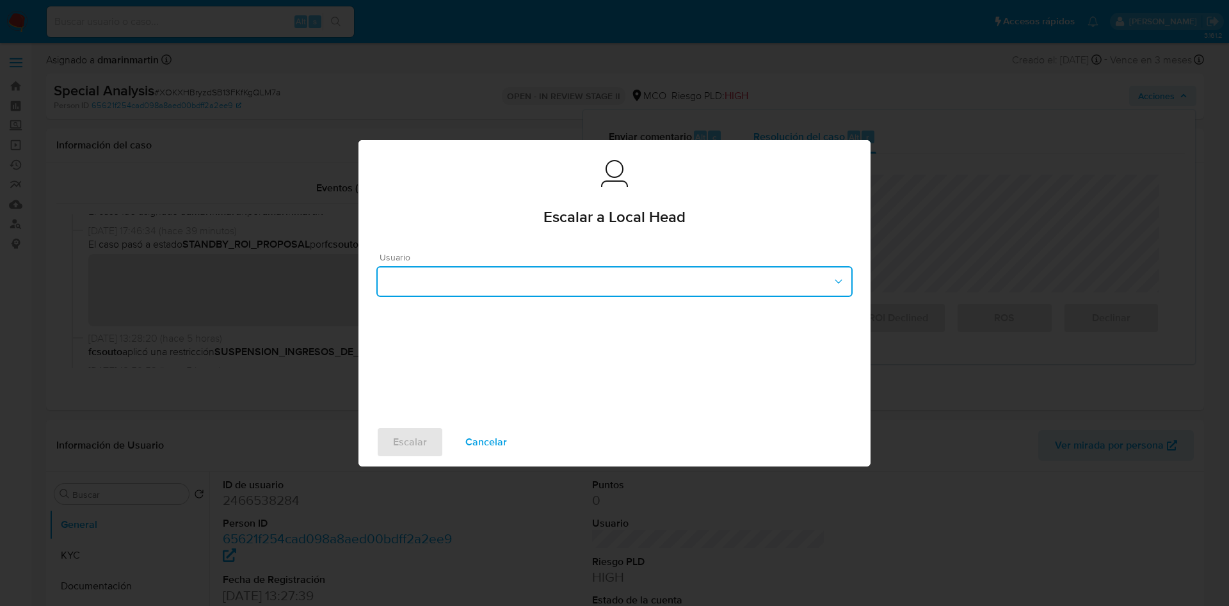
click at [619, 270] on button "button" at bounding box center [614, 281] width 476 height 31
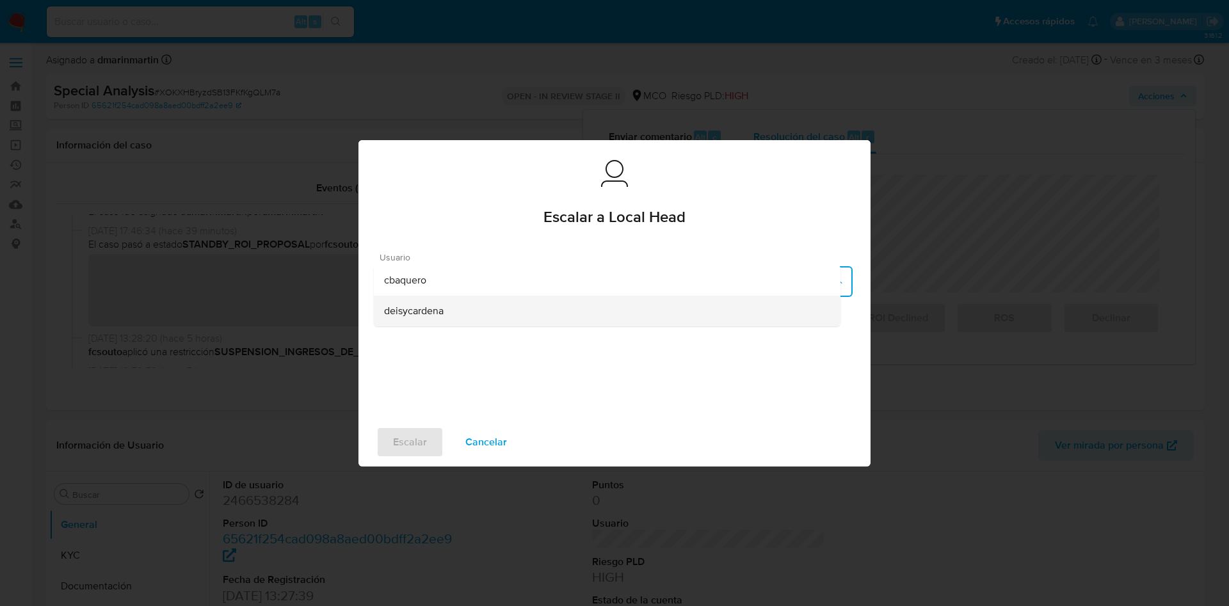
click at [564, 301] on div "deisycardena" at bounding box center [607, 311] width 446 height 31
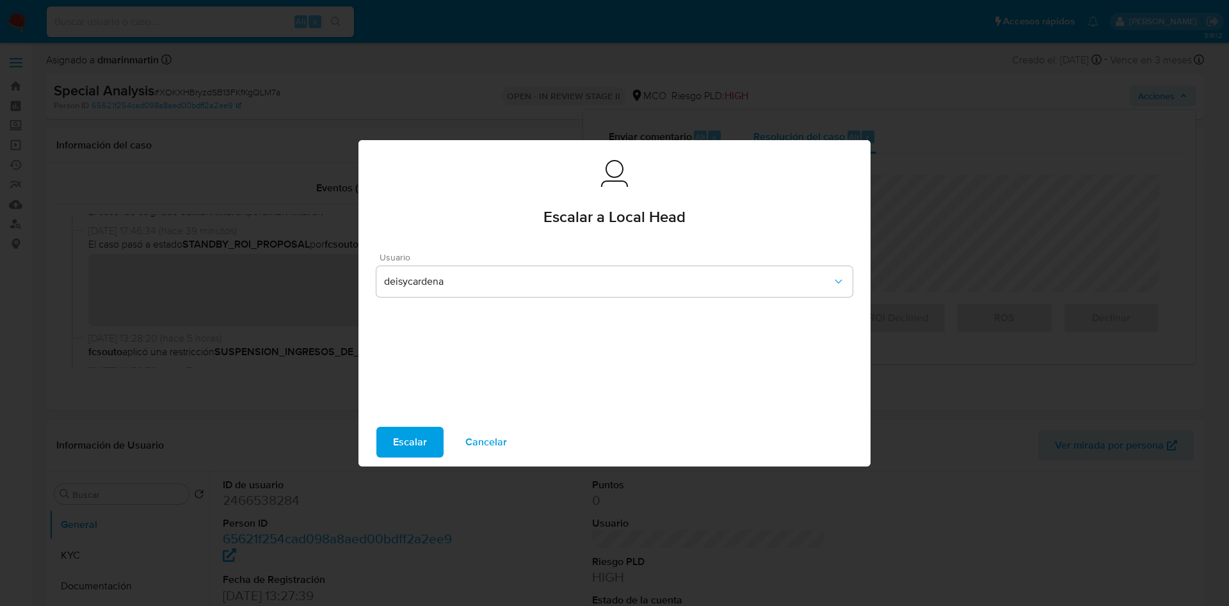
click at [414, 439] on span "Escalar" at bounding box center [410, 442] width 34 height 28
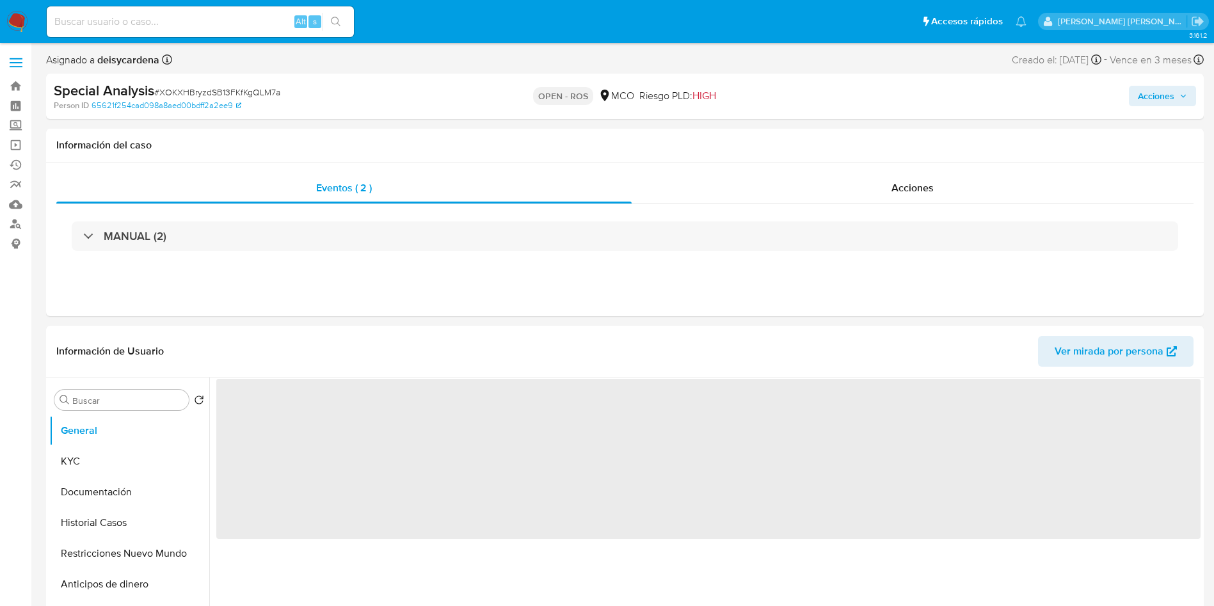
select select "10"
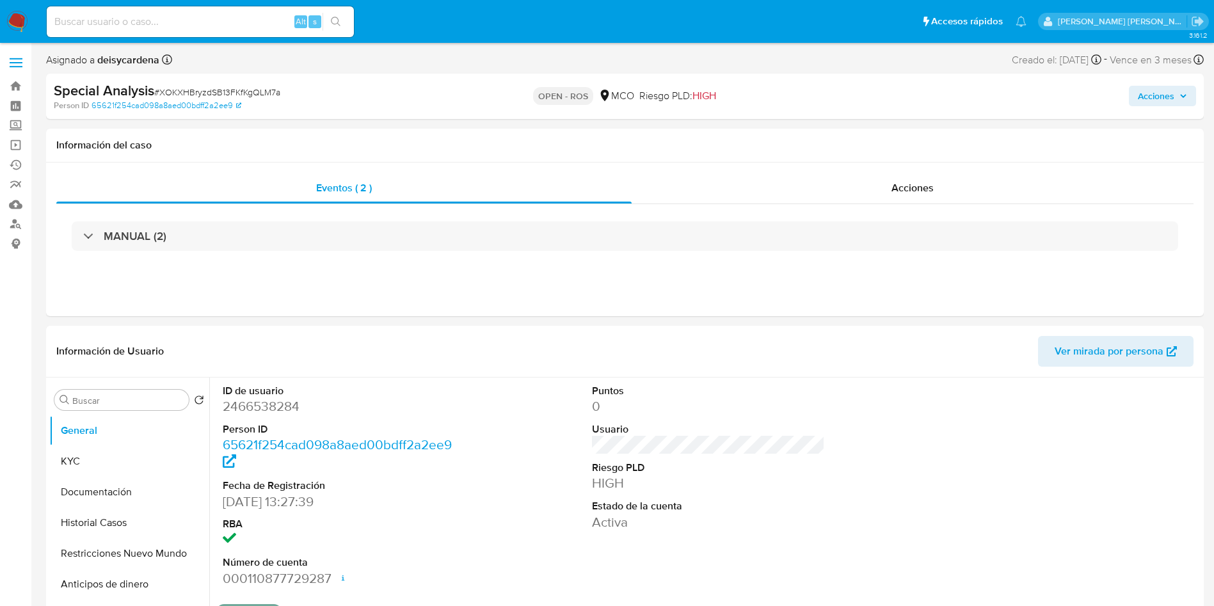
click at [1163, 95] on span "Acciones" at bounding box center [1156, 96] width 36 height 20
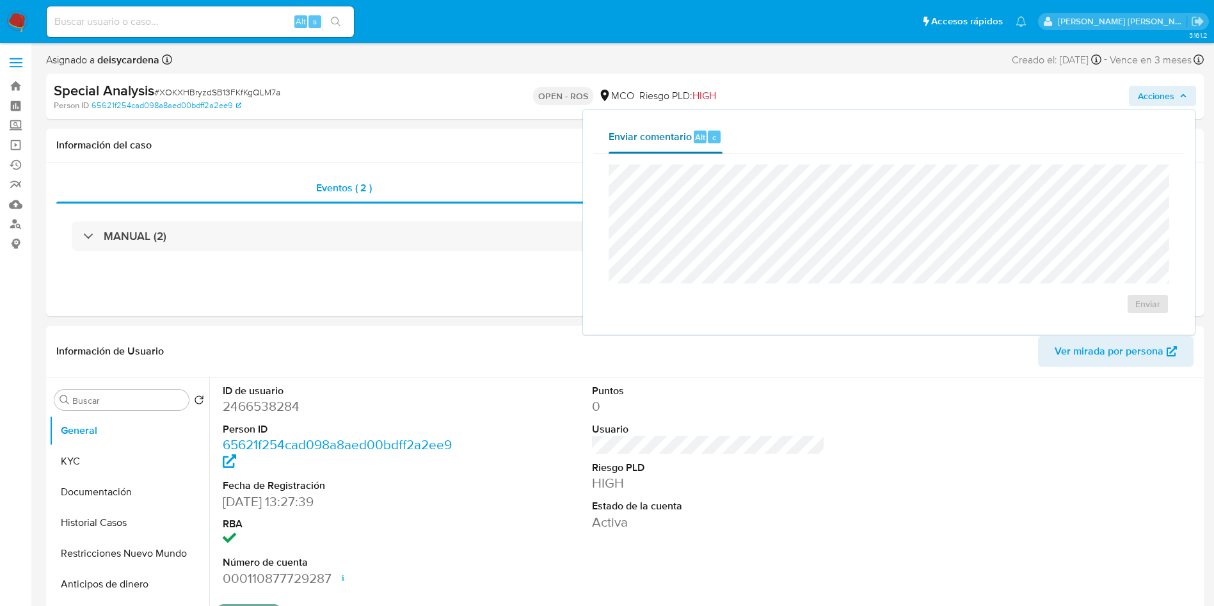
click at [673, 136] on span "Enviar comentario" at bounding box center [650, 136] width 83 height 15
click at [759, 92] on div "OPEN - ROS MCO Riesgo PLD: HIGH" at bounding box center [625, 96] width 378 height 30
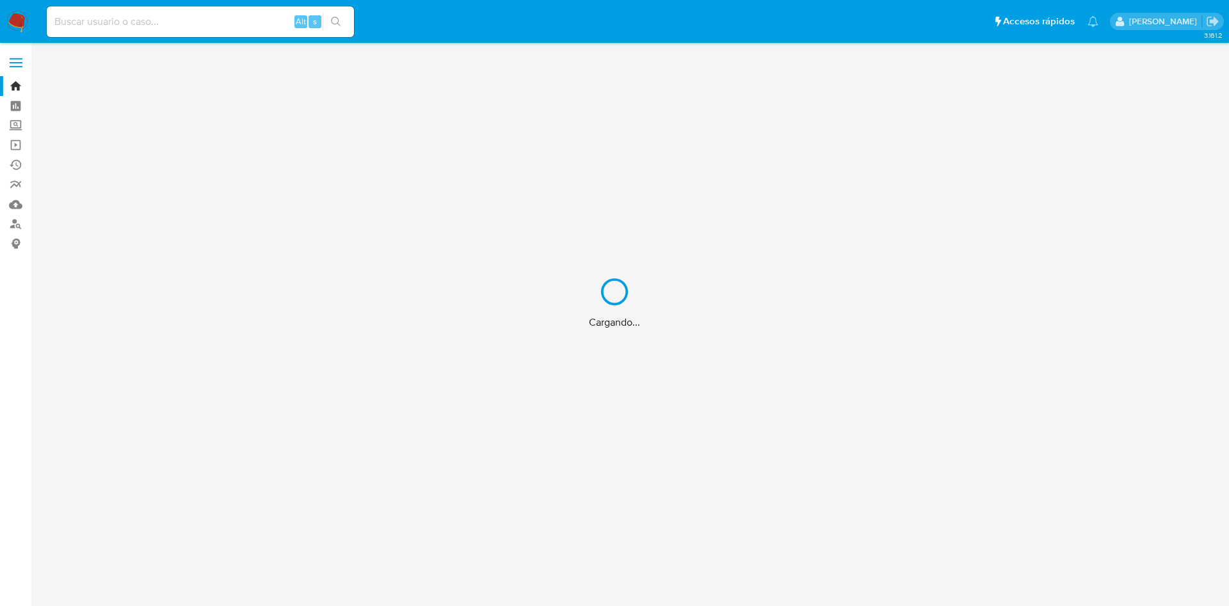
click at [941, 400] on div "Cargando..." at bounding box center [614, 303] width 1229 height 606
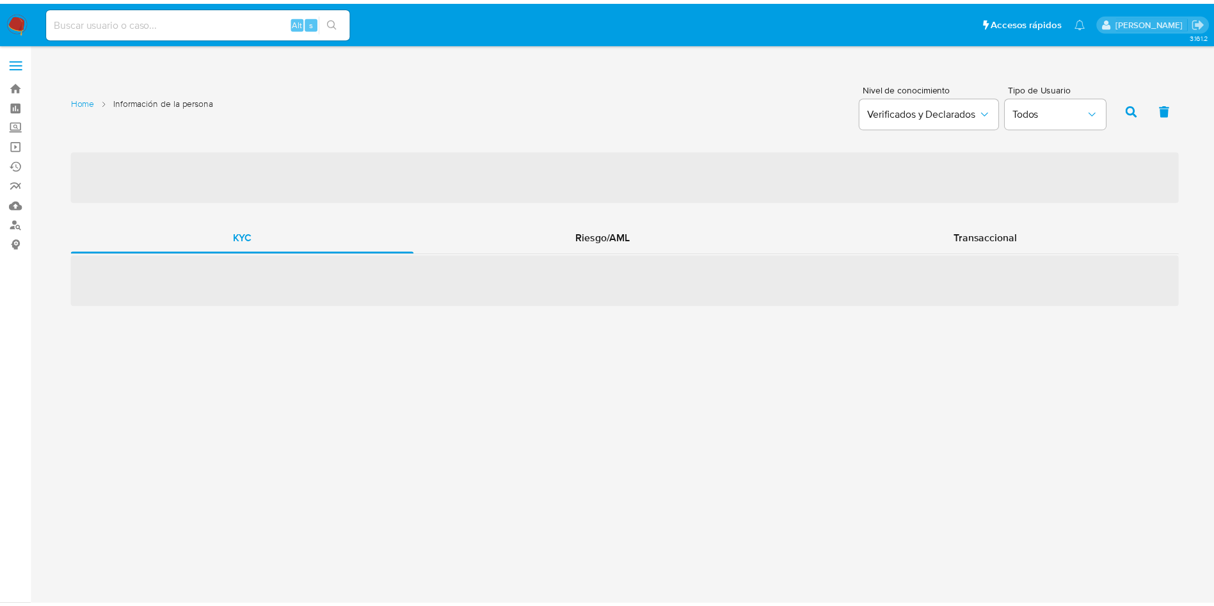
scroll to position [1, 0]
